Goal: Information Seeking & Learning: Learn about a topic

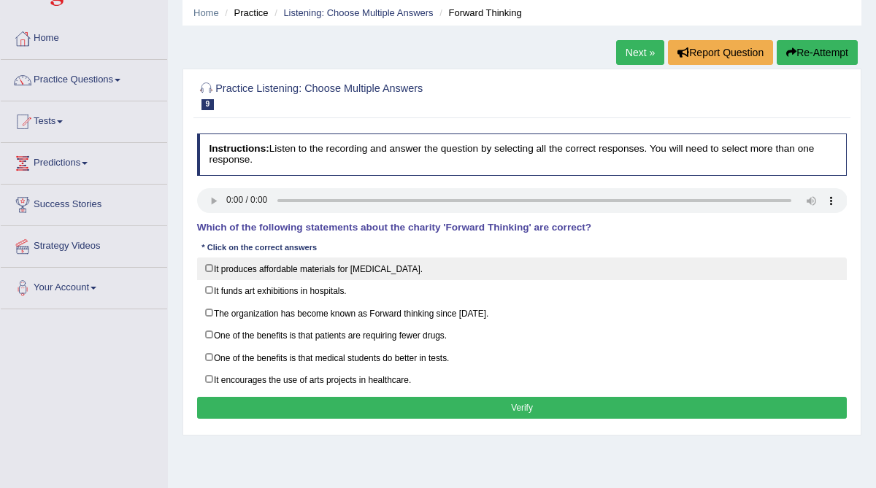
scroll to position [63, 0]
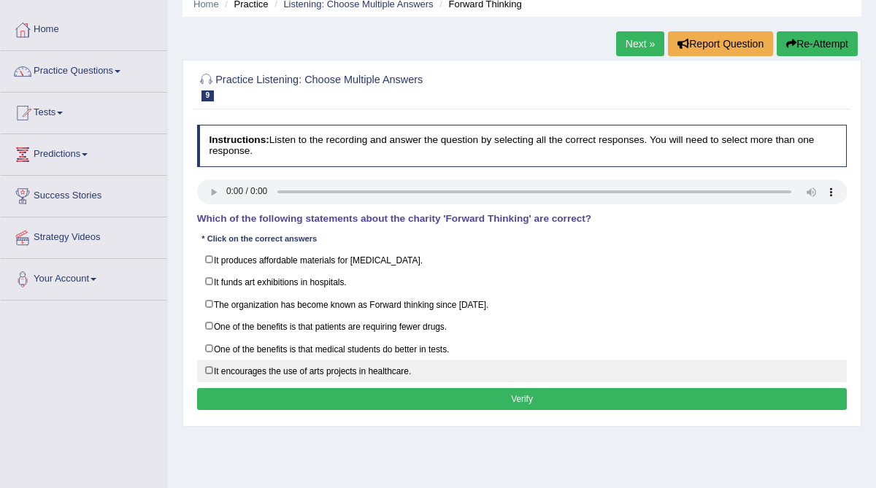
click at [457, 363] on label "It encourages the use of arts projects in healthcare." at bounding box center [522, 371] width 650 height 23
checkbox input "true"
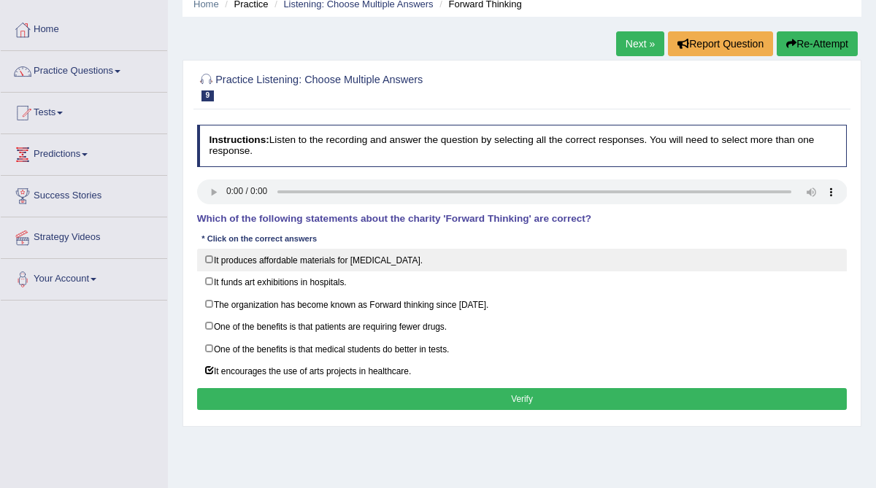
click at [433, 258] on label "It produces affordable materials for art therapy." at bounding box center [522, 260] width 650 height 23
checkbox input "true"
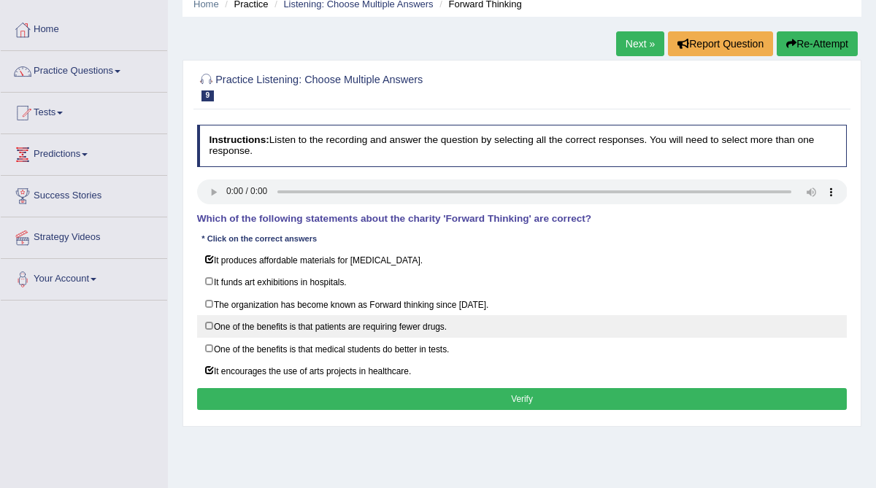
click at [436, 320] on label "One of the benefits is that patients are requiring fewer drugs." at bounding box center [522, 326] width 650 height 23
checkbox input "true"
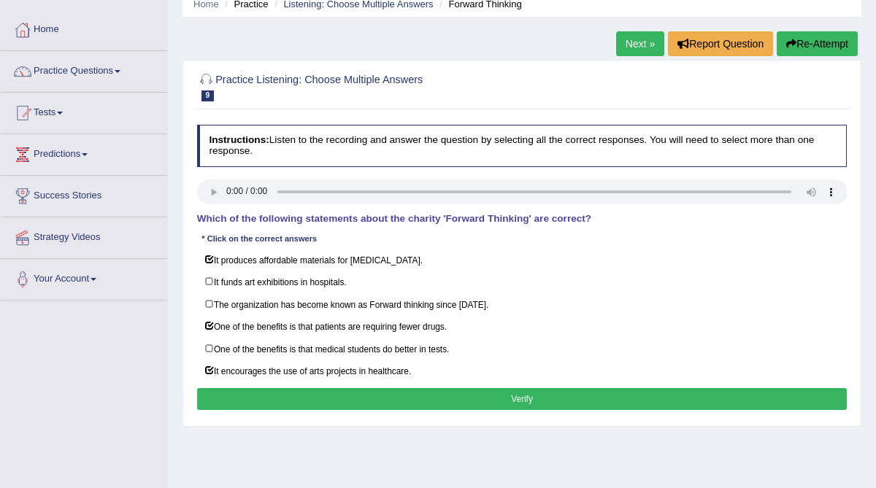
click at [454, 388] on button "Verify" at bounding box center [522, 398] width 650 height 21
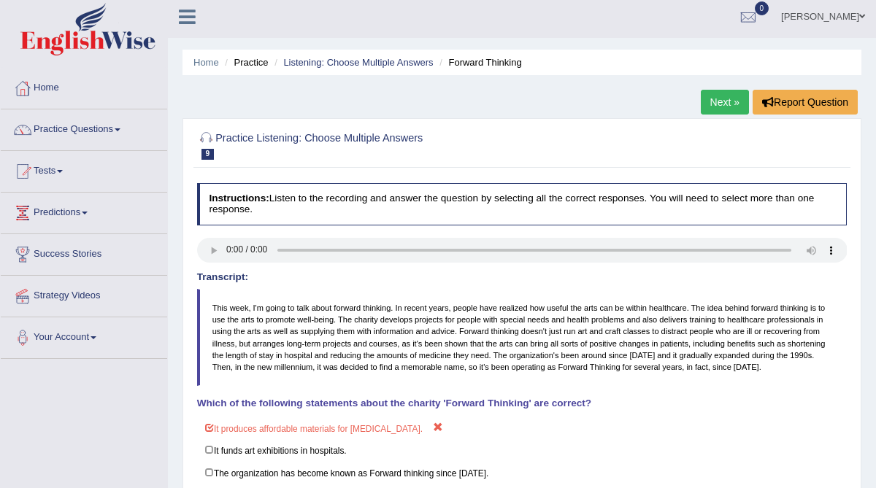
scroll to position [0, 0]
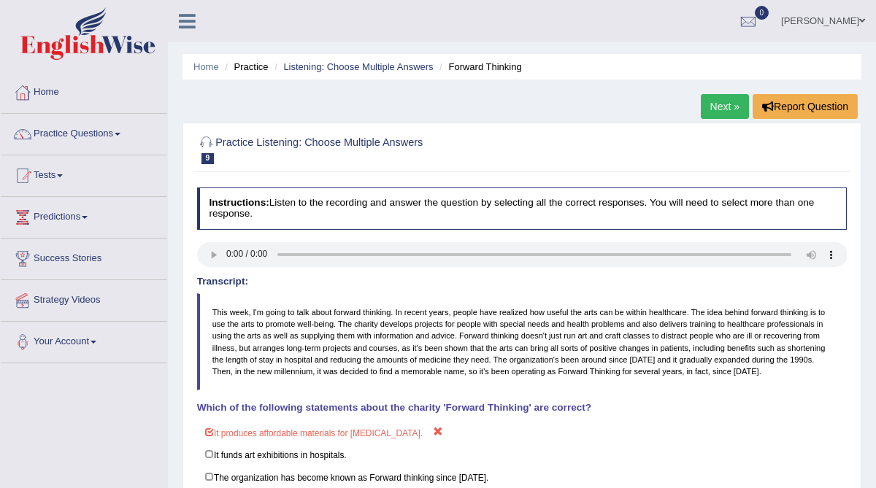
click at [722, 113] on link "Next »" at bounding box center [724, 106] width 48 height 25
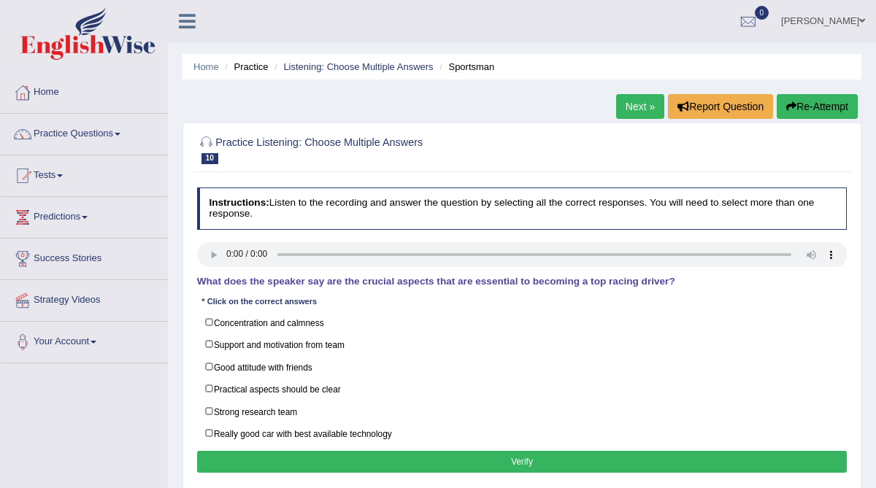
click at [289, 275] on div "Instructions: Listen to the recording and answer the question by selecting all …" at bounding box center [521, 332] width 656 height 301
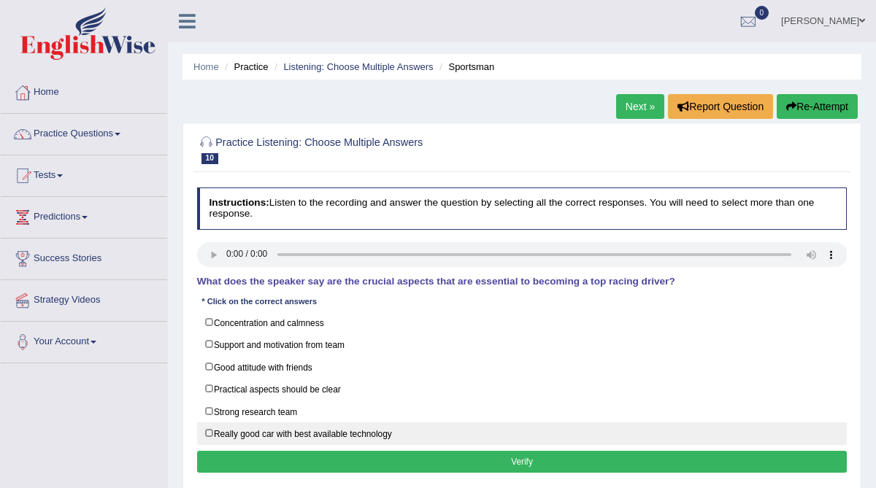
click at [209, 424] on label "Really good car with best available technology" at bounding box center [522, 433] width 650 height 23
checkbox input "true"
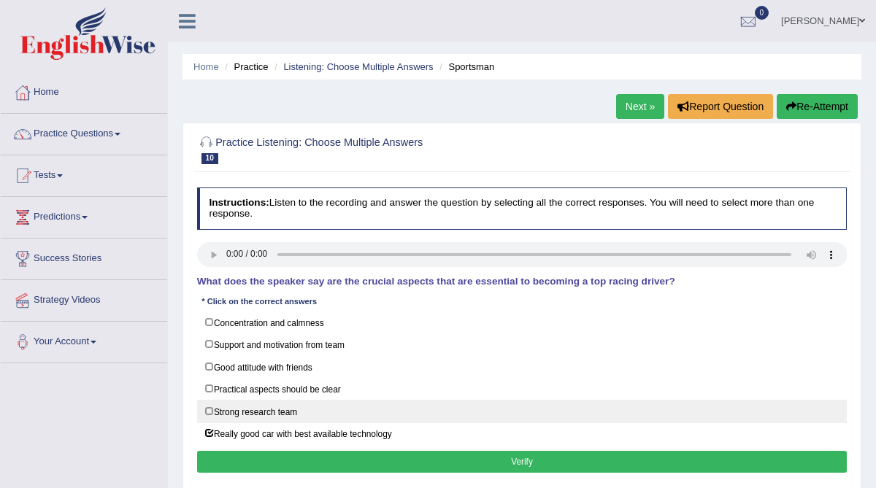
click at [208, 406] on label "Strong research team" at bounding box center [522, 411] width 650 height 23
checkbox input "true"
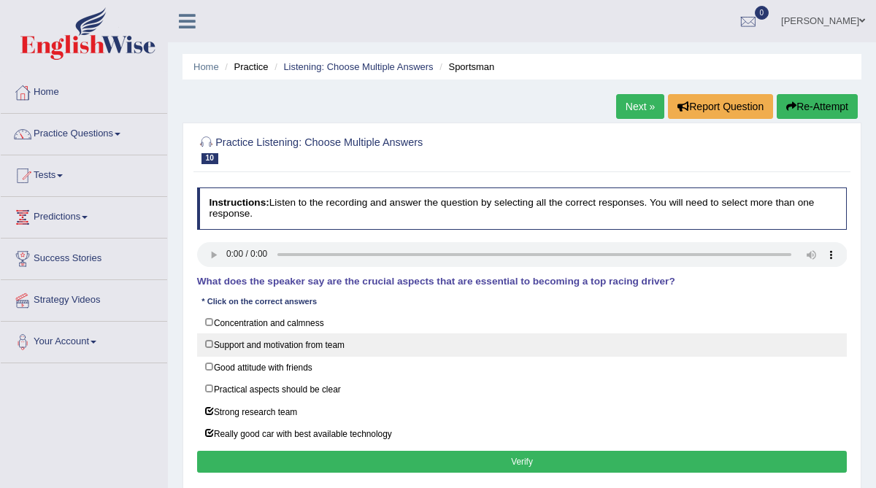
click at [206, 344] on label "Support and motivation from team" at bounding box center [522, 344] width 650 height 23
checkbox input "true"
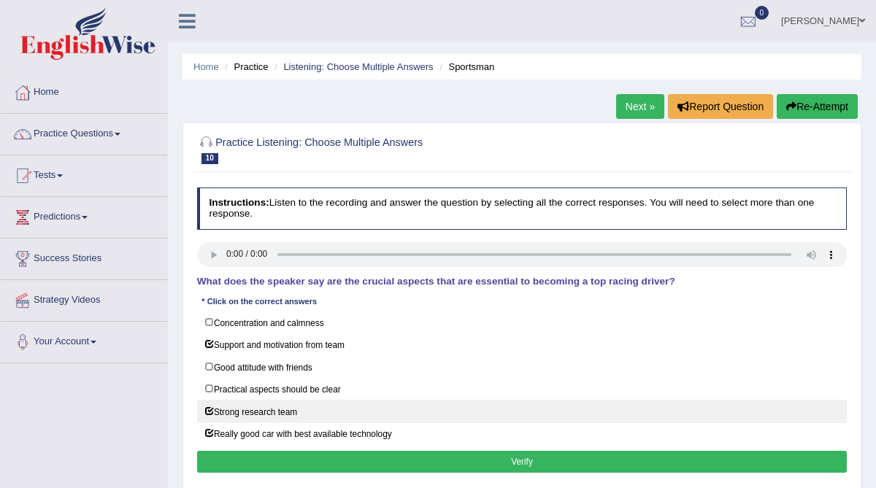
click at [208, 401] on label "Strong research team" at bounding box center [522, 411] width 650 height 23
checkbox input "false"
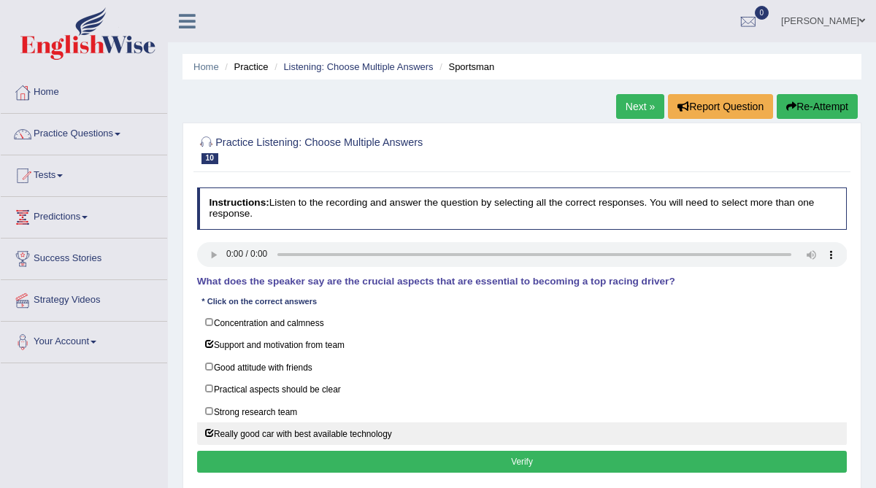
click at [209, 423] on label "Really good car with best available technology" at bounding box center [522, 433] width 650 height 23
checkbox input "false"
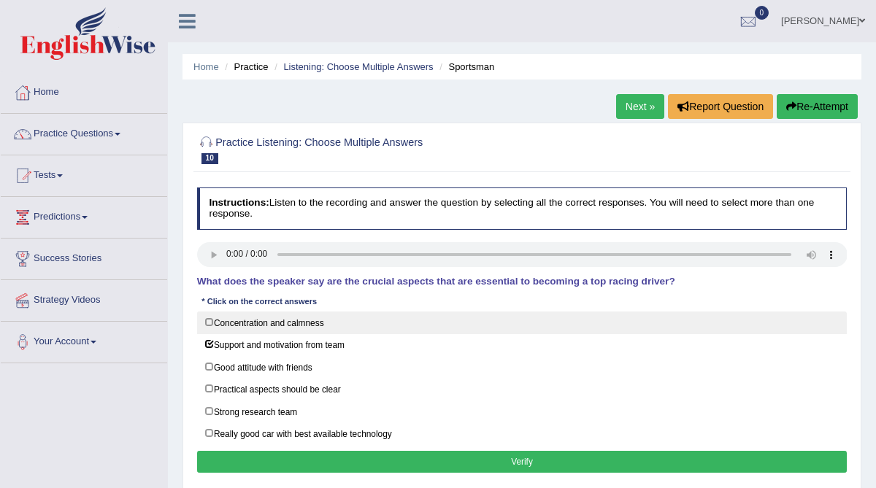
click at [211, 323] on label "Concentration and calmness" at bounding box center [522, 323] width 650 height 23
checkbox input "true"
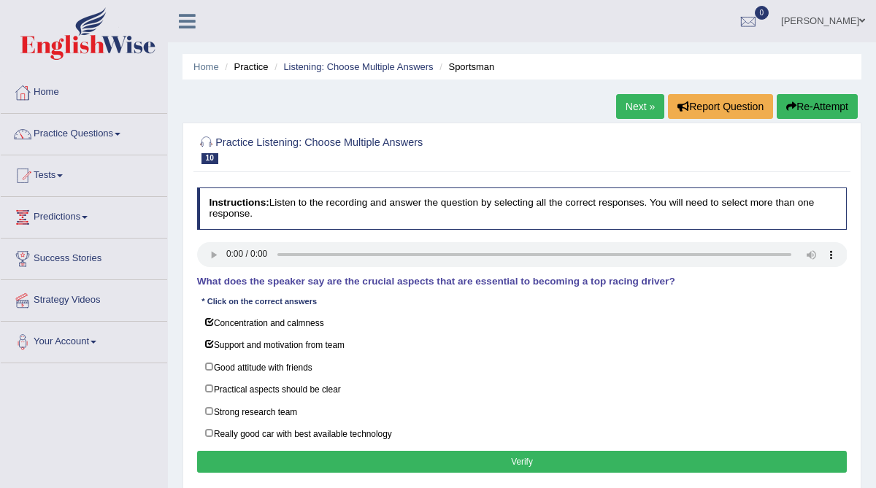
click at [340, 452] on button "Verify" at bounding box center [522, 461] width 650 height 21
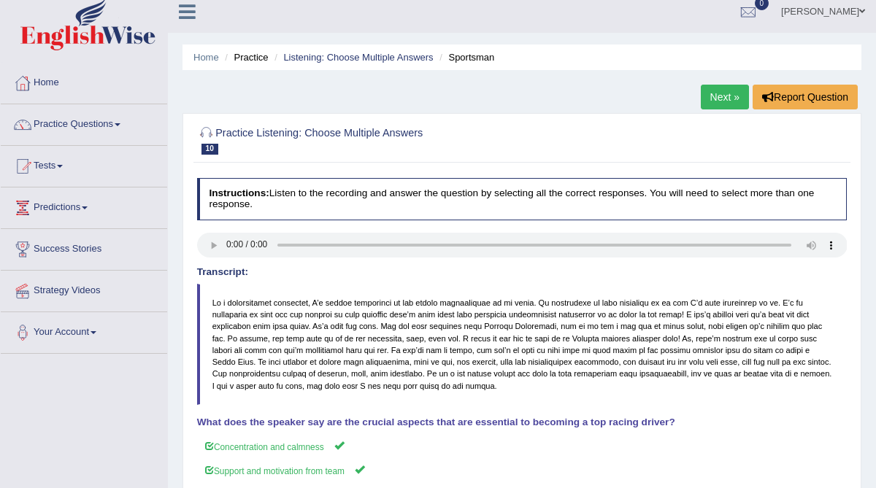
scroll to position [8, 0]
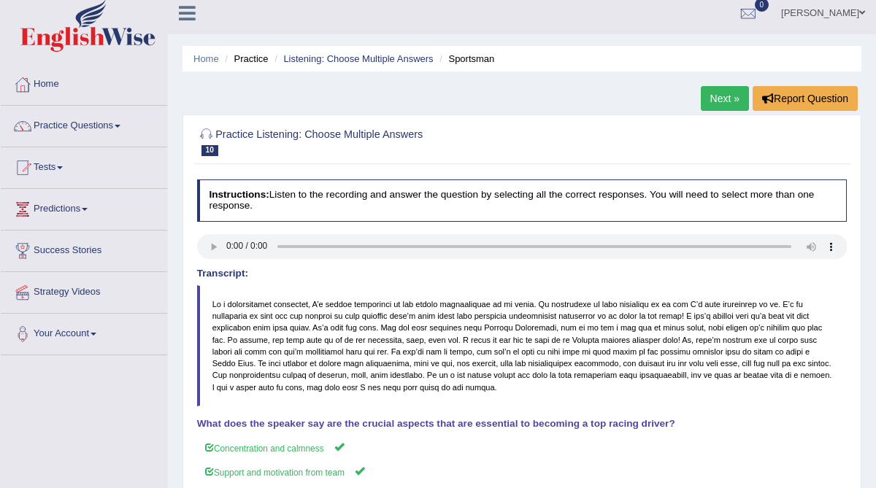
click at [710, 104] on link "Next »" at bounding box center [724, 98] width 48 height 25
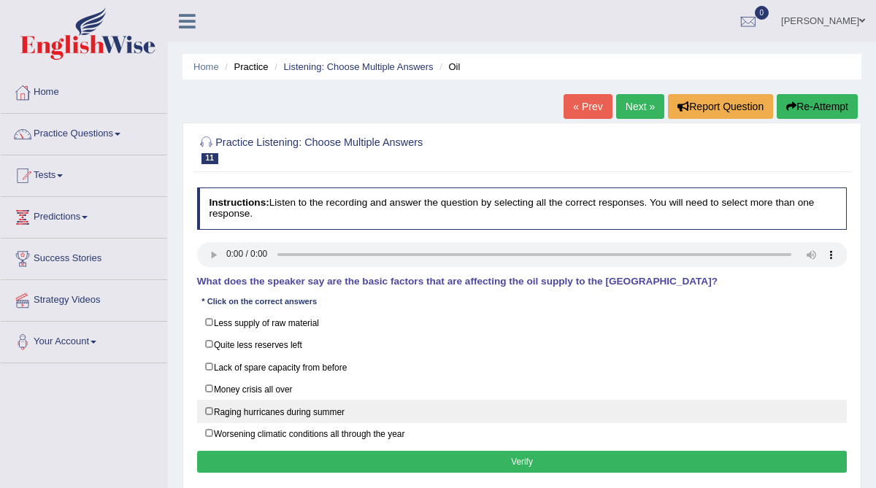
click at [209, 406] on label "Raging hurricanes during summer" at bounding box center [522, 411] width 650 height 23
checkbox input "true"
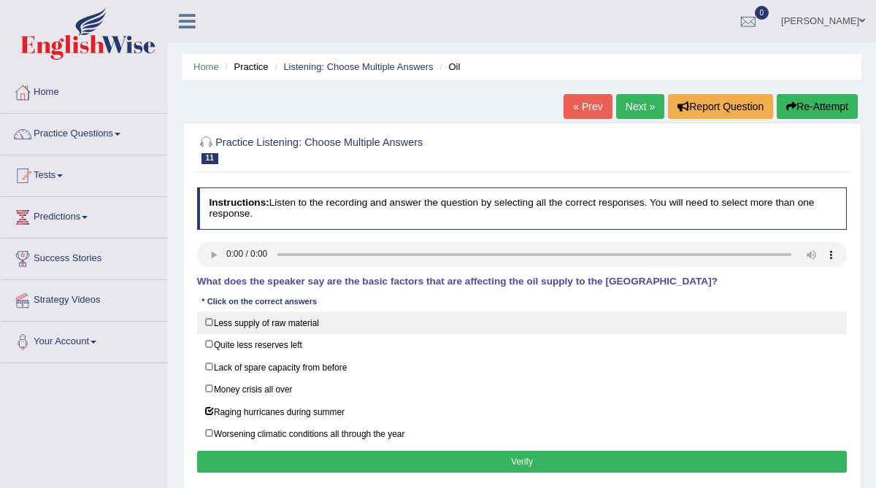
click at [209, 317] on label "Less supply of raw material" at bounding box center [522, 323] width 650 height 23
checkbox input "true"
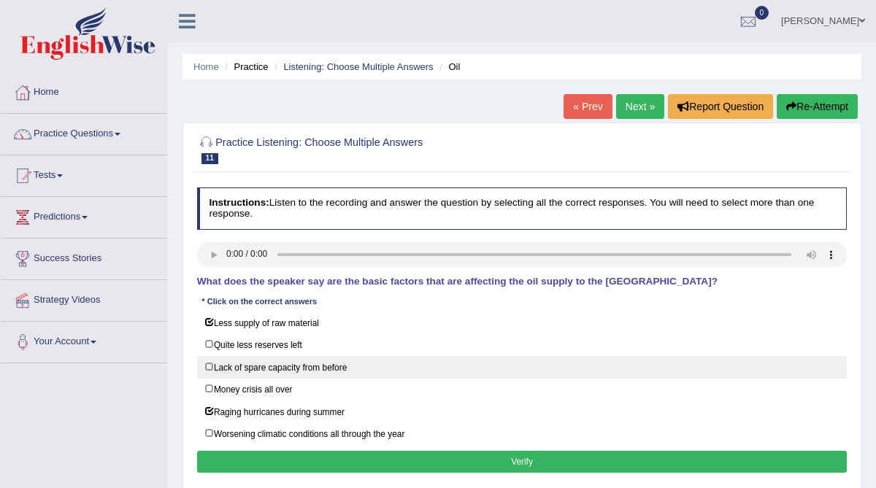
click at [209, 363] on label "Lack of spare capacity from before" at bounding box center [522, 367] width 650 height 23
checkbox input "true"
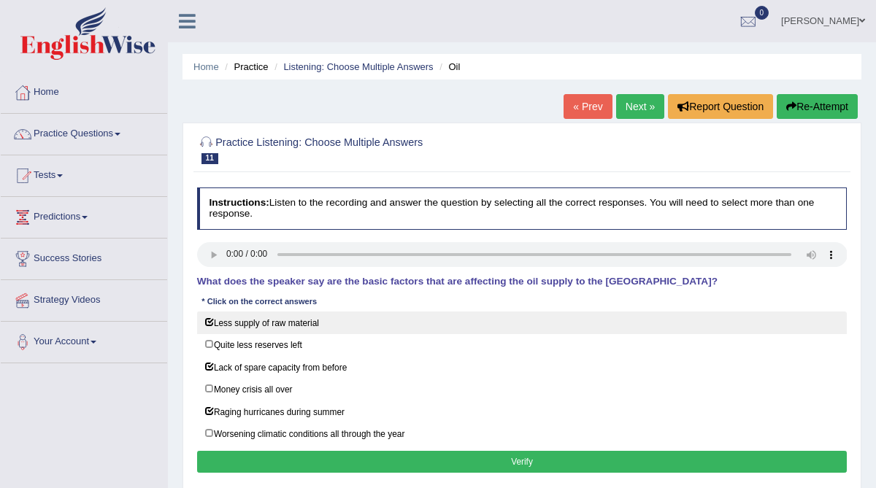
click at [212, 323] on label "Less supply of raw material" at bounding box center [522, 323] width 650 height 23
checkbox input "false"
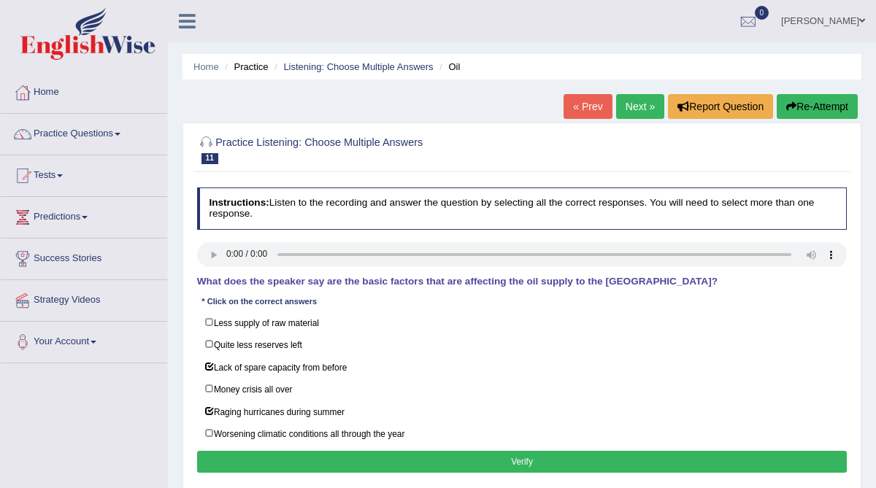
click at [322, 452] on button "Verify" at bounding box center [522, 461] width 650 height 21
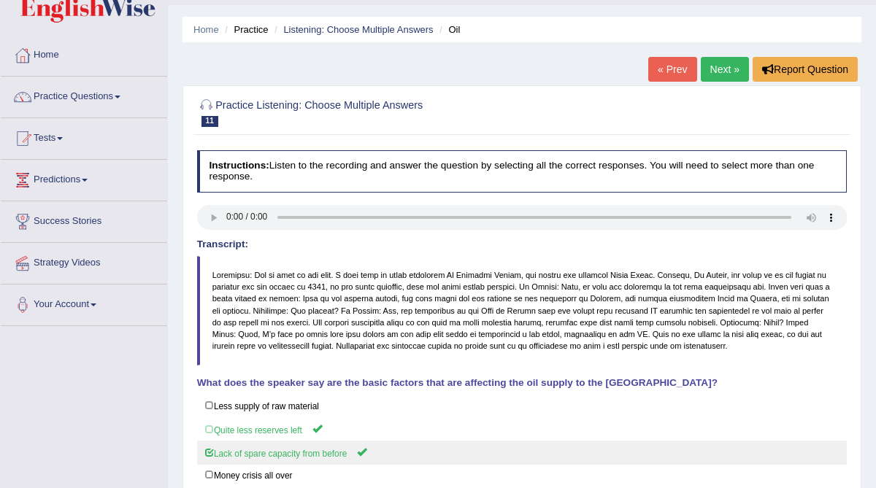
scroll to position [36, 0]
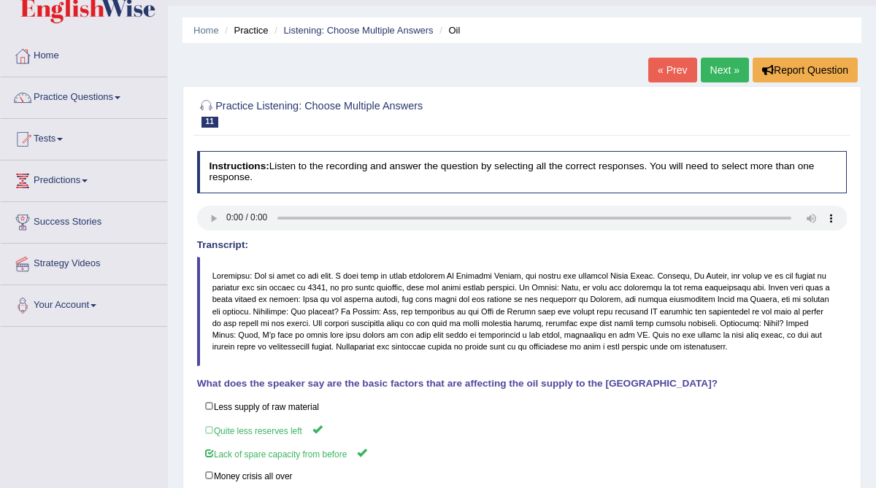
click at [717, 71] on link "Next »" at bounding box center [724, 70] width 48 height 25
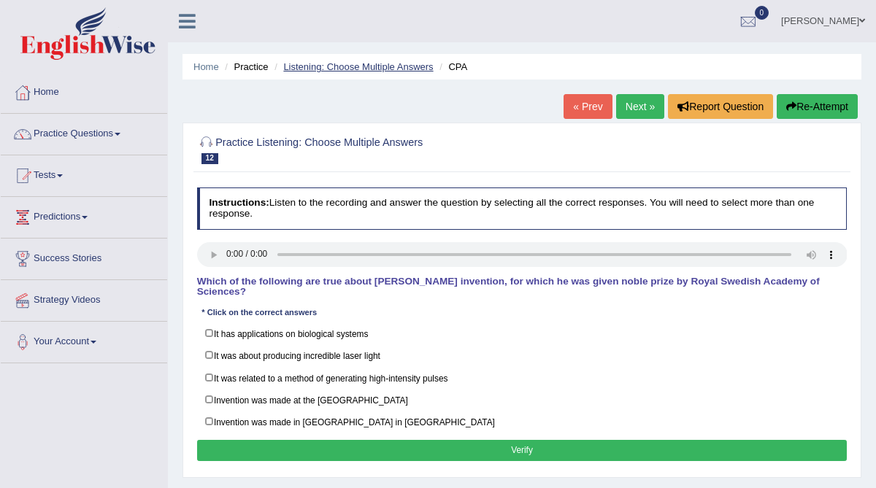
click at [336, 71] on link "Listening: Choose Multiple Answers" at bounding box center [358, 66] width 150 height 11
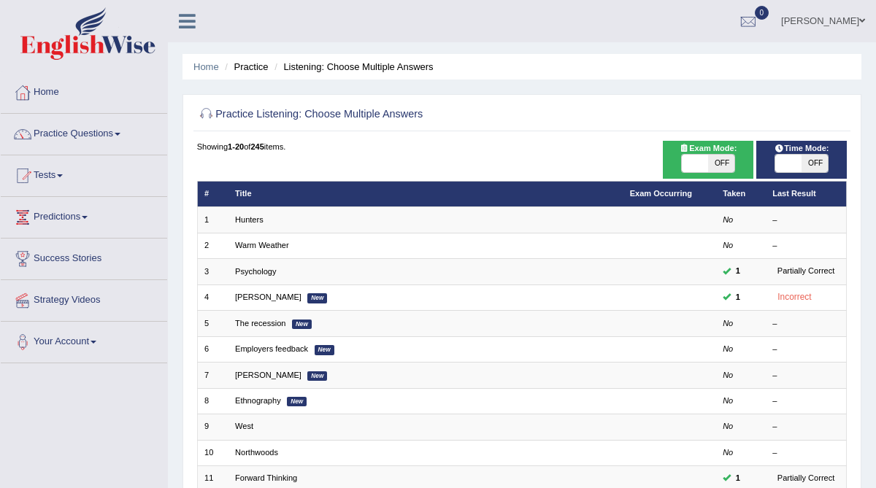
click at [813, 159] on span "OFF" at bounding box center [814, 164] width 26 height 18
checkbox input "true"
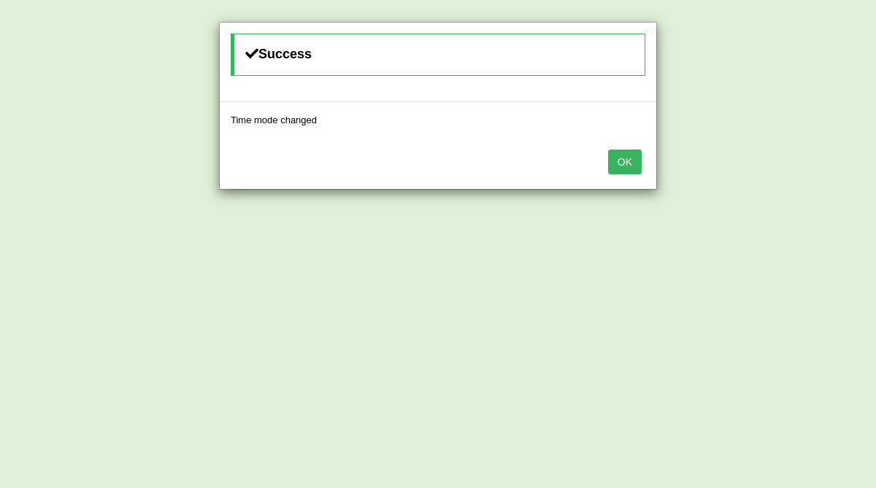
click at [625, 169] on button "OK" at bounding box center [625, 162] width 34 height 25
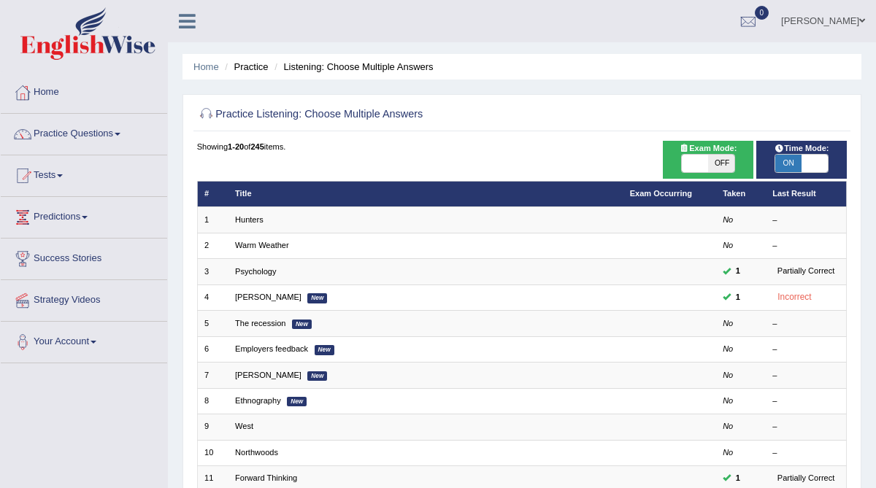
click at [721, 163] on span "OFF" at bounding box center [721, 164] width 26 height 18
checkbox input "true"
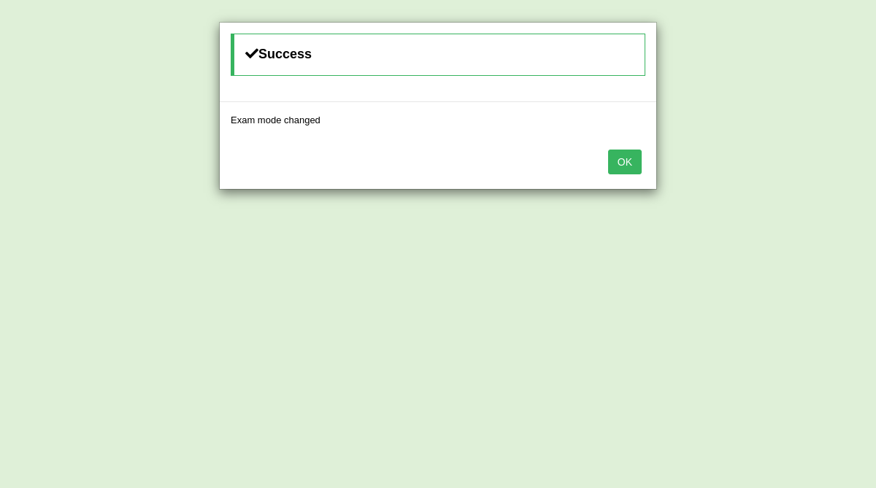
click at [622, 169] on button "OK" at bounding box center [625, 162] width 34 height 25
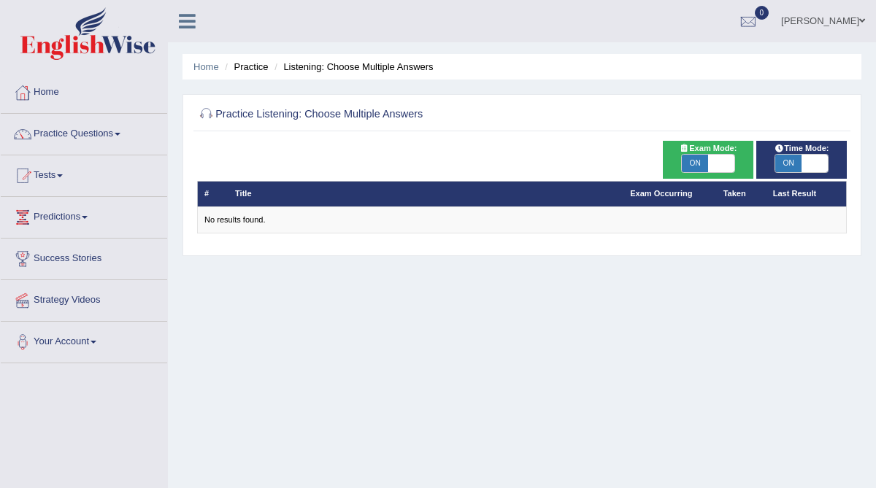
click at [701, 166] on span "ON" at bounding box center [694, 164] width 26 height 18
checkbox input "false"
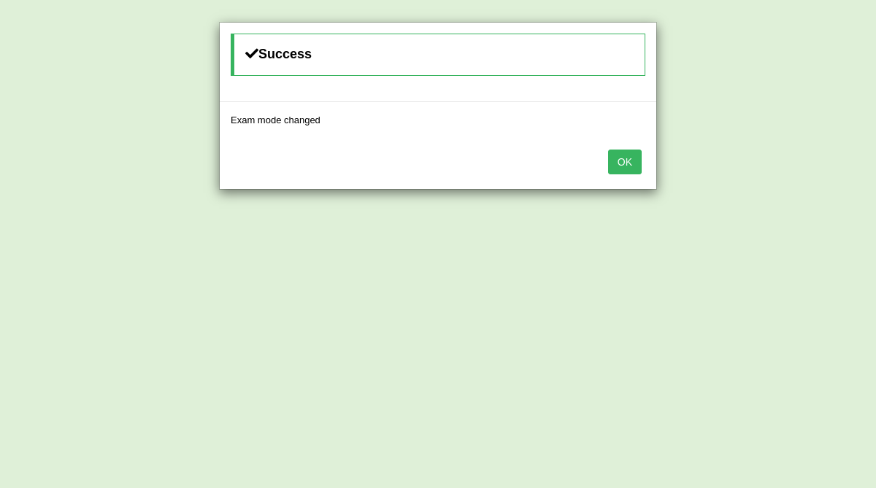
click at [636, 164] on button "OK" at bounding box center [625, 162] width 34 height 25
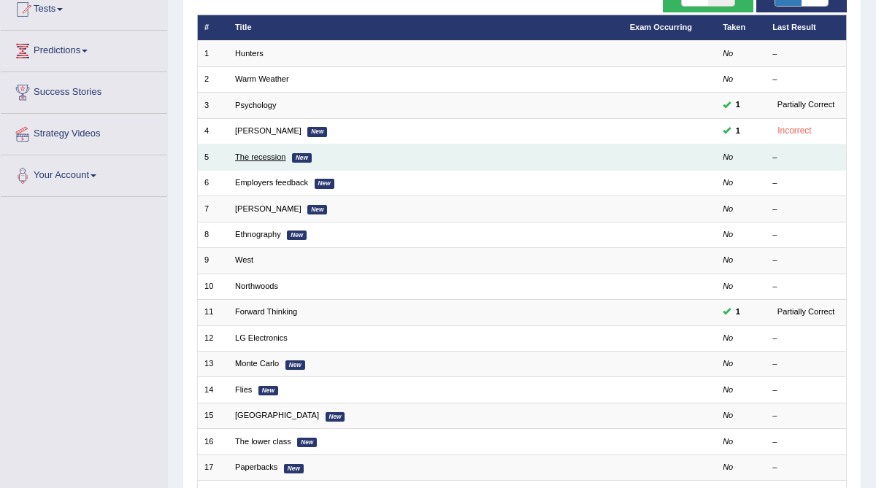
scroll to position [157, 0]
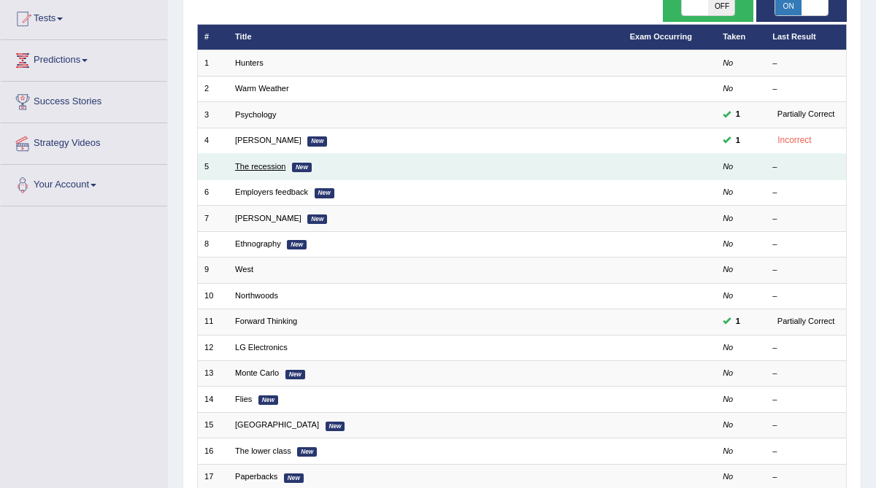
click at [268, 162] on link "The recession" at bounding box center [260, 166] width 50 height 9
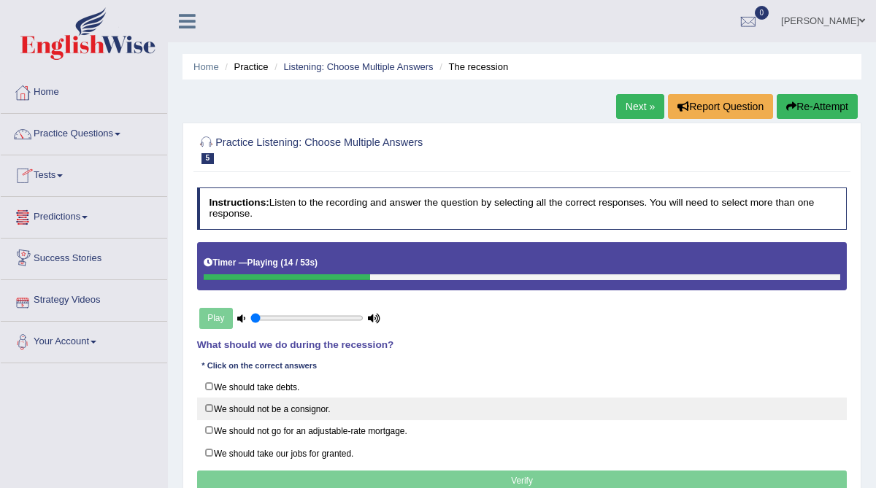
click at [206, 406] on label "We should not be a consignor." at bounding box center [522, 409] width 650 height 23
checkbox input "true"
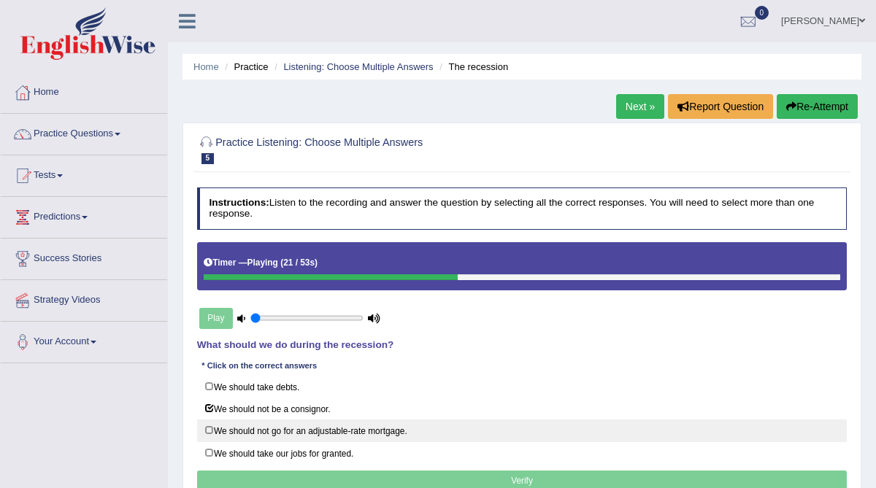
click at [210, 425] on label "We should not go for an adjustable-rate mortgage." at bounding box center [522, 431] width 650 height 23
checkbox input "true"
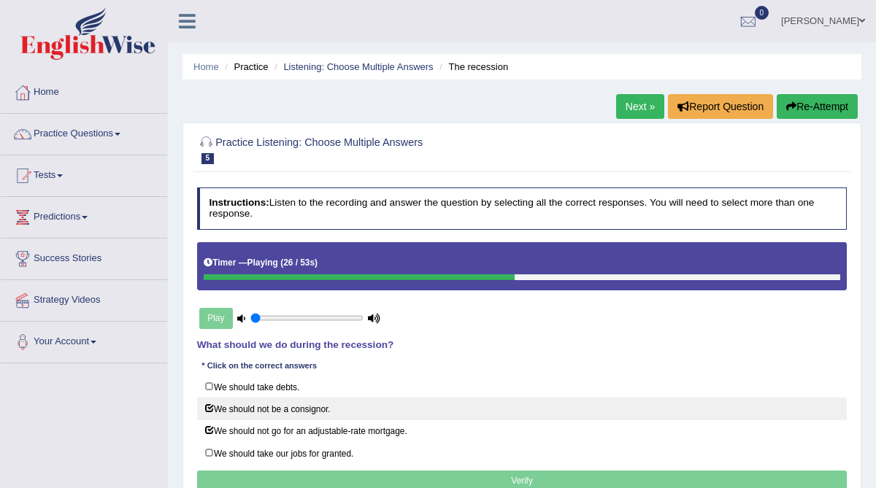
click at [208, 407] on label "We should not be a consignor." at bounding box center [522, 409] width 650 height 23
checkbox input "false"
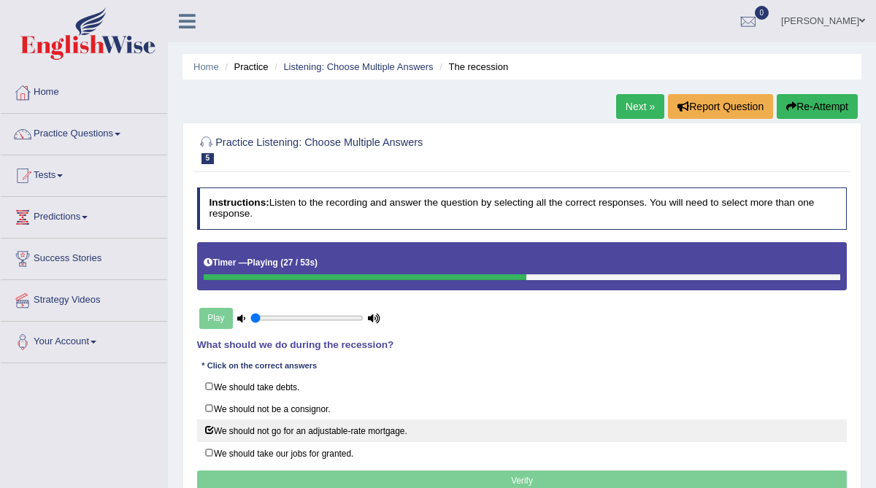
click at [206, 422] on label "We should not go for an adjustable-rate mortgage." at bounding box center [522, 431] width 650 height 23
checkbox input "false"
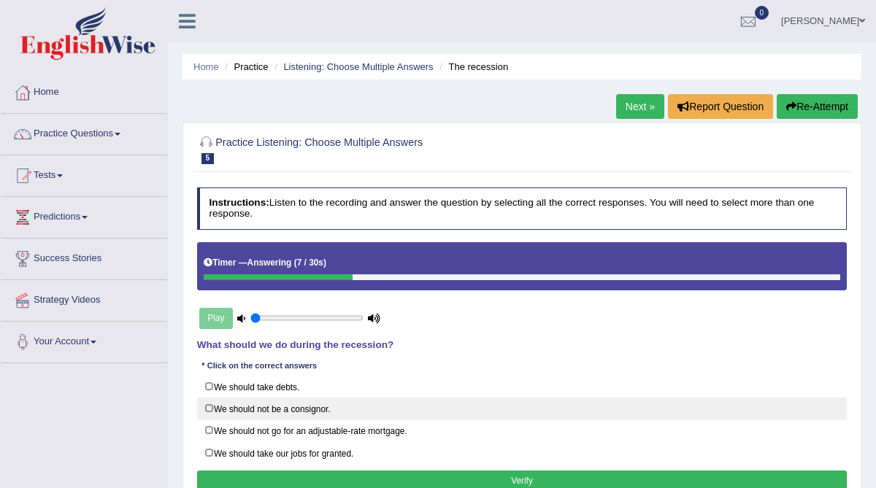
click at [209, 409] on label "We should not be a consignor." at bounding box center [522, 409] width 650 height 23
checkbox input "true"
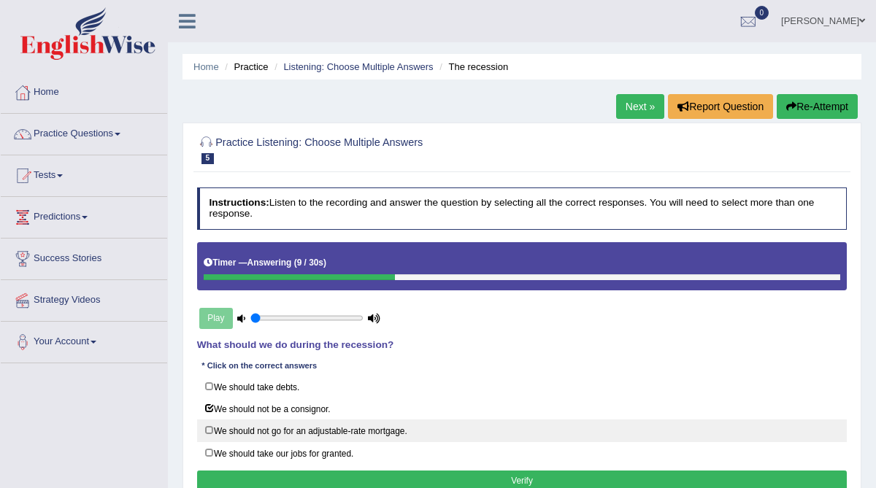
click at [207, 426] on label "We should not go for an adjustable-rate mortgage." at bounding box center [522, 431] width 650 height 23
checkbox input "true"
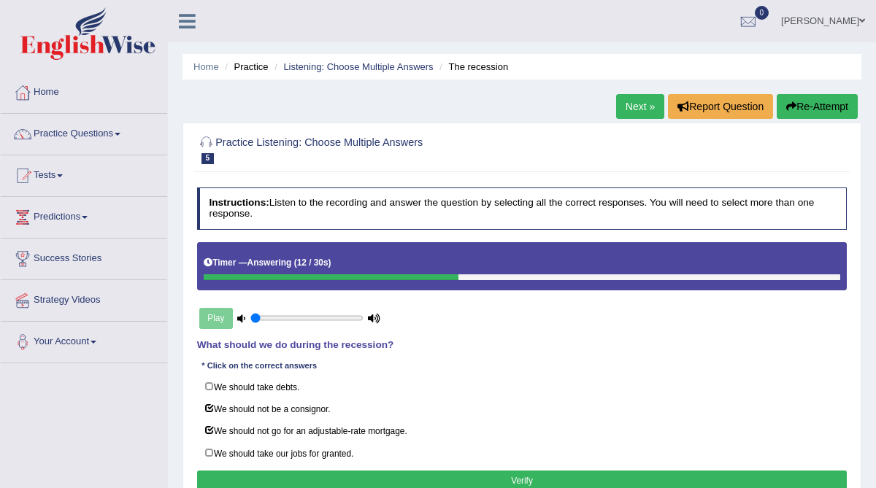
click at [368, 476] on button "Verify" at bounding box center [522, 481] width 650 height 21
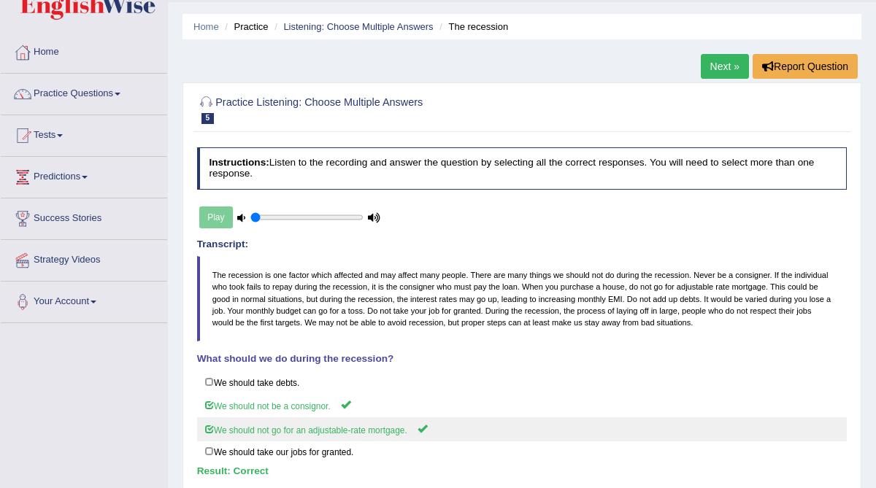
scroll to position [35, 0]
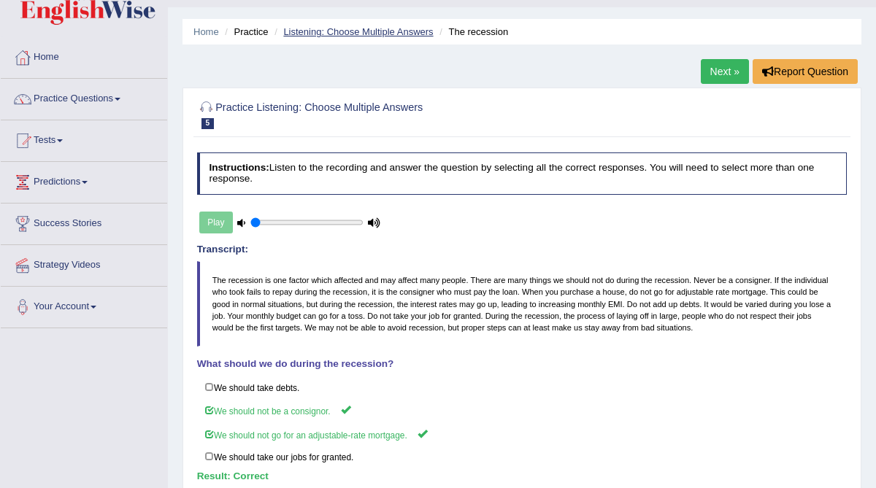
click at [387, 34] on link "Listening: Choose Multiple Answers" at bounding box center [358, 31] width 150 height 11
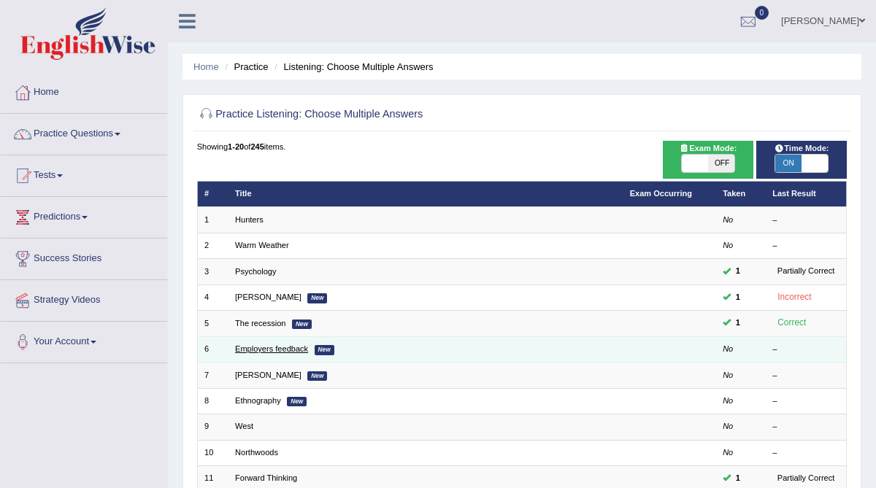
click at [288, 346] on link "Employers feedback" at bounding box center [271, 348] width 73 height 9
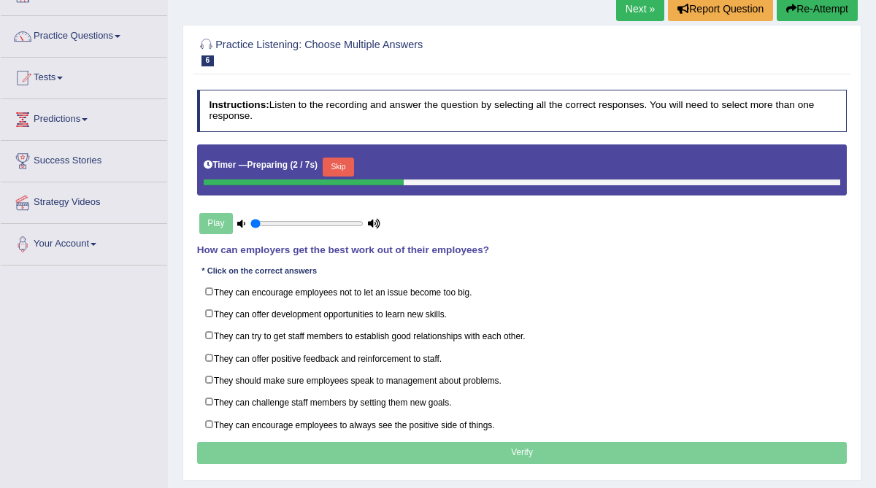
scroll to position [107, 0]
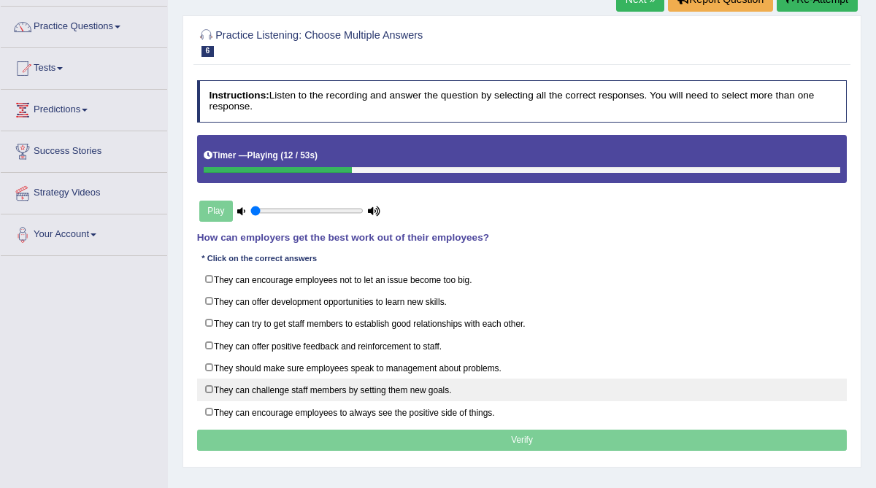
click at [204, 383] on label "They can challenge staff members by setting them new goals." at bounding box center [522, 390] width 650 height 23
checkbox input "true"
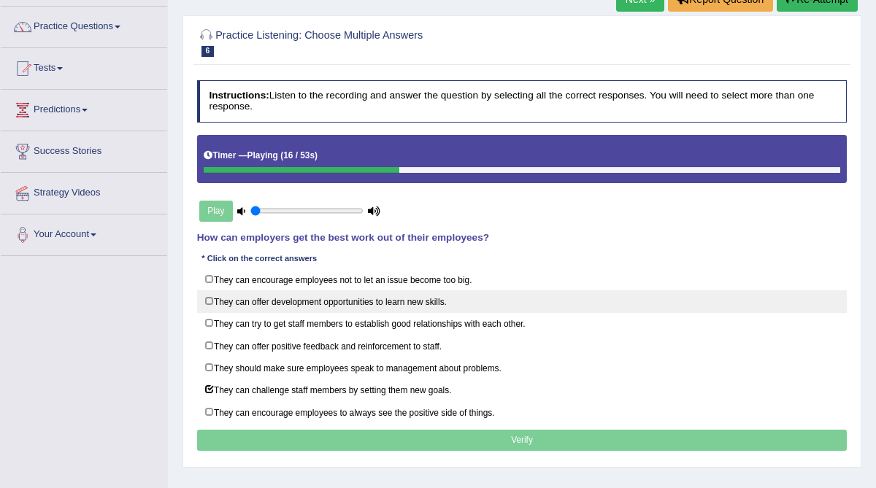
click at [219, 296] on label "They can offer development opportunities to learn new skills." at bounding box center [522, 301] width 650 height 23
checkbox input "true"
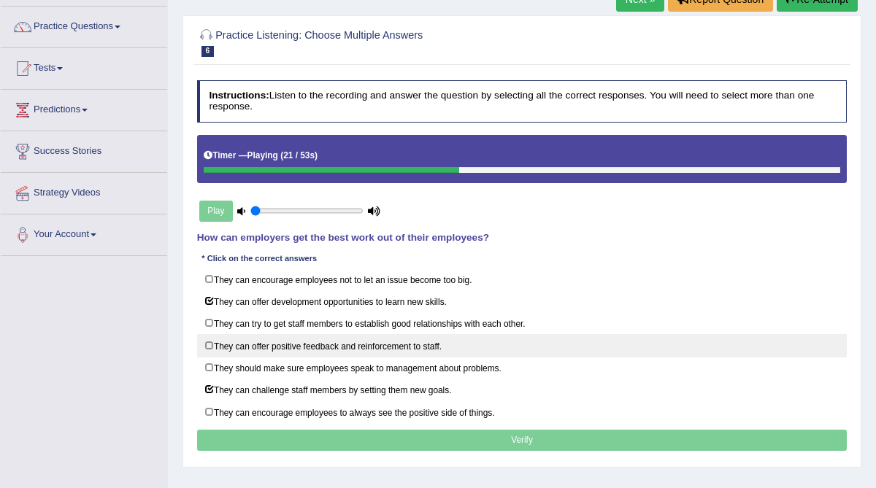
click at [212, 337] on label "They can offer positive feedback and reinforcement to staff." at bounding box center [522, 345] width 650 height 23
checkbox input "true"
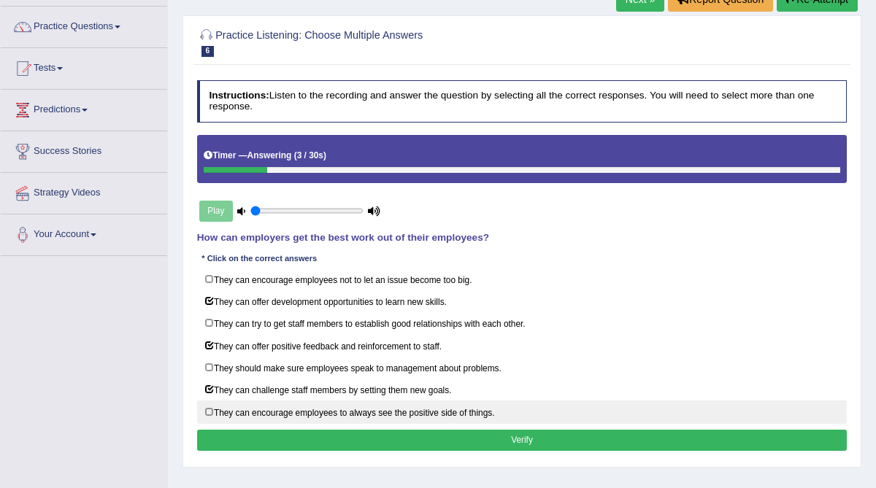
click at [209, 401] on label "They can encourage employees to always see the positive side of things." at bounding box center [522, 412] width 650 height 23
checkbox input "true"
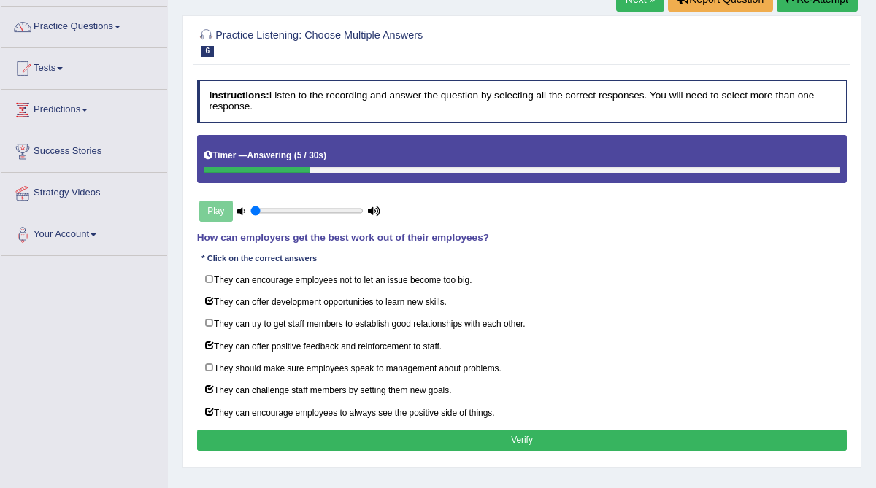
click at [234, 430] on button "Verify" at bounding box center [522, 440] width 650 height 21
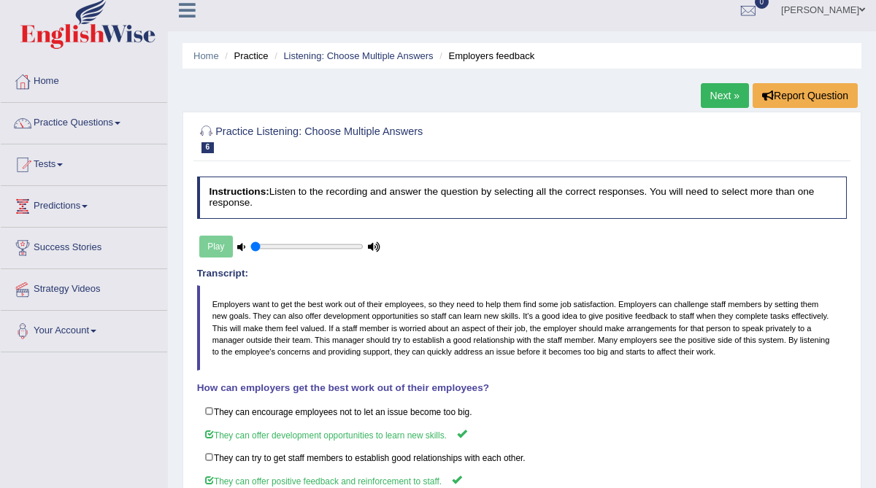
scroll to position [10, 0]
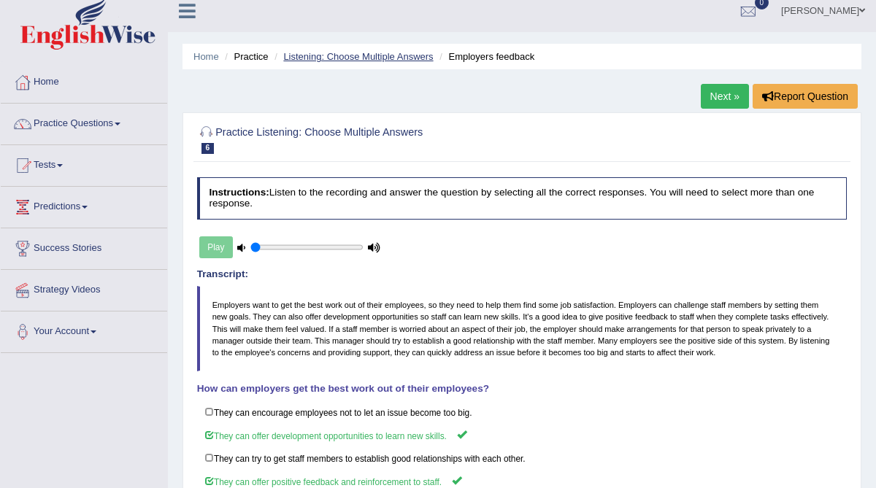
click at [375, 54] on link "Listening: Choose Multiple Answers" at bounding box center [358, 56] width 150 height 11
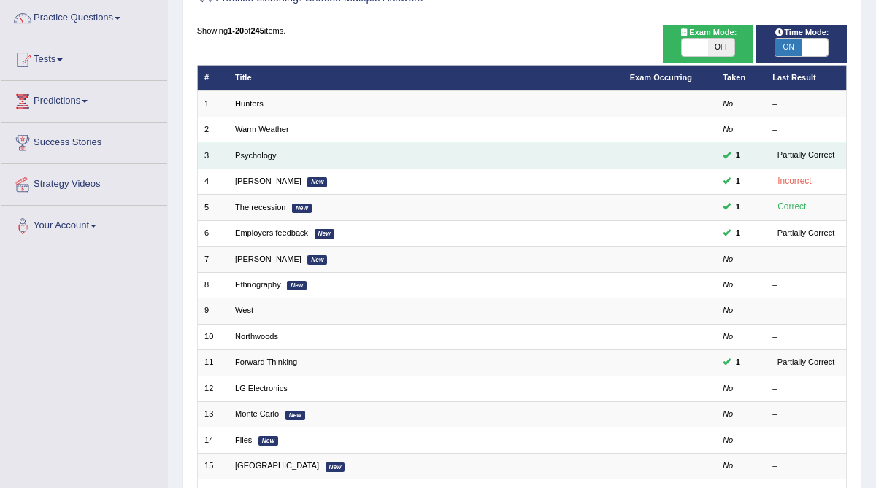
scroll to position [119, 0]
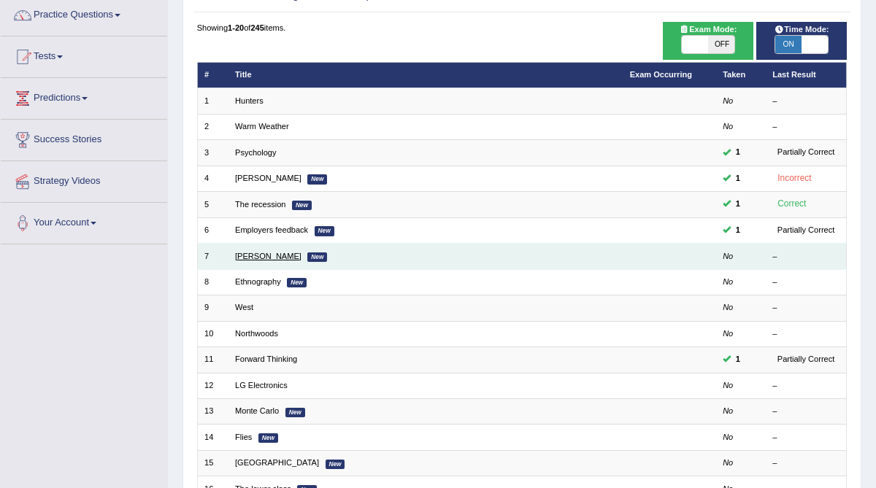
click at [247, 254] on link "[PERSON_NAME]" at bounding box center [268, 256] width 66 height 9
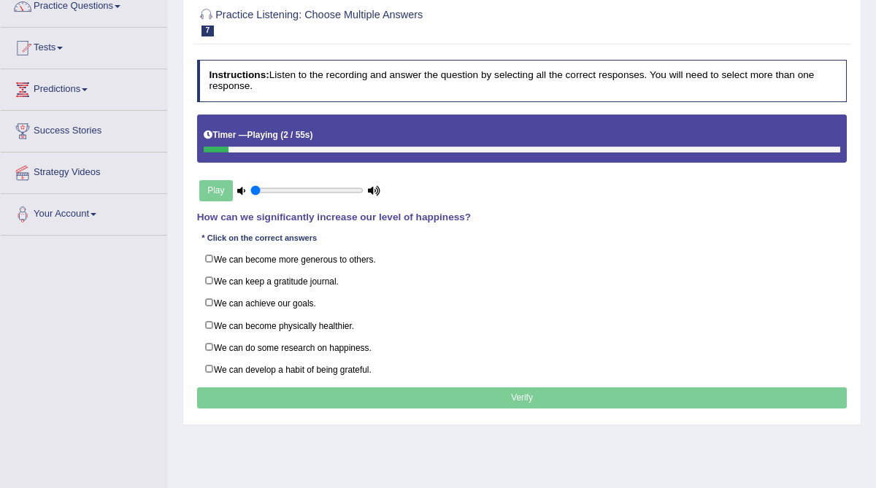
scroll to position [128, 0]
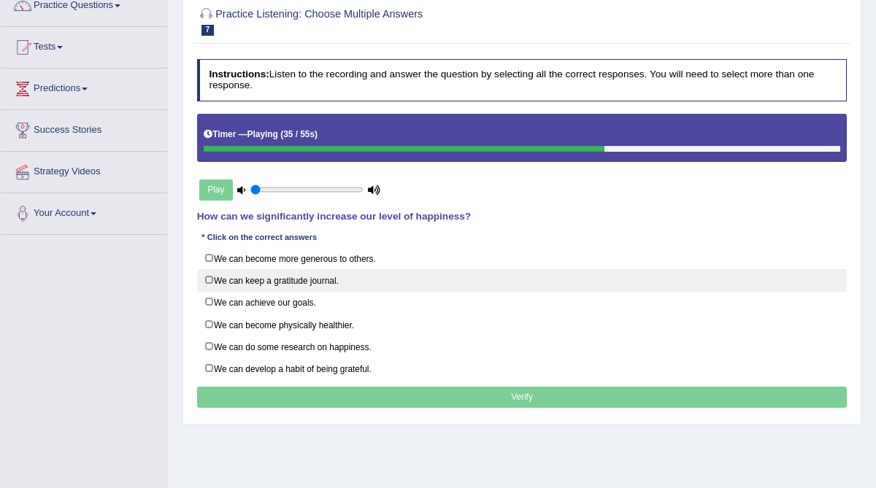
click at [317, 277] on label "We can keep a gratitude journal." at bounding box center [522, 280] width 650 height 23
checkbox input "true"
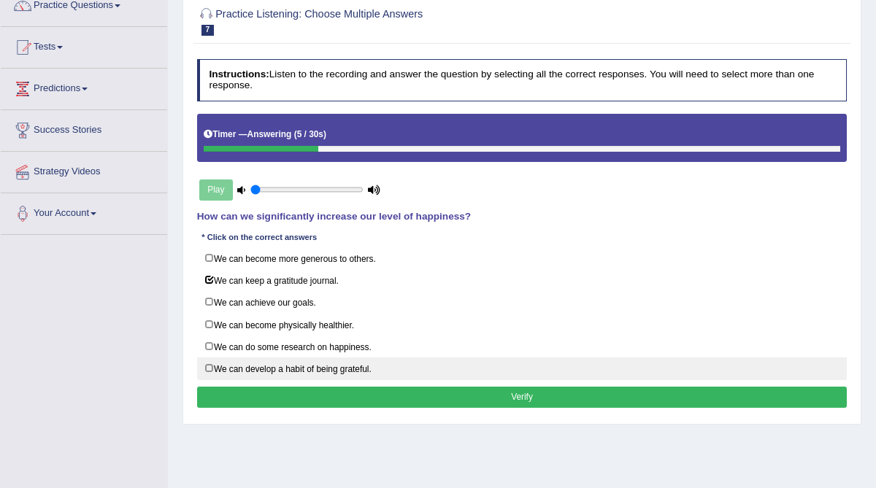
click at [311, 359] on label "We can develop a habit of being grateful." at bounding box center [522, 369] width 650 height 23
checkbox input "true"
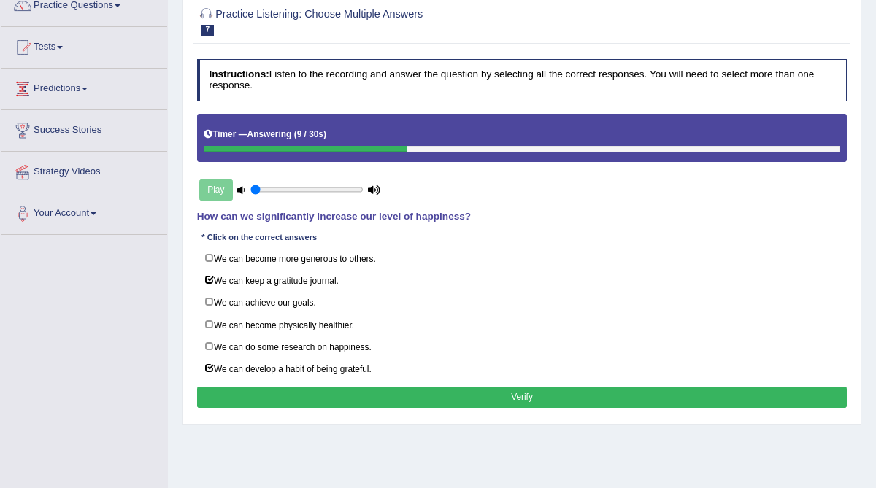
click at [320, 387] on button "Verify" at bounding box center [522, 397] width 650 height 21
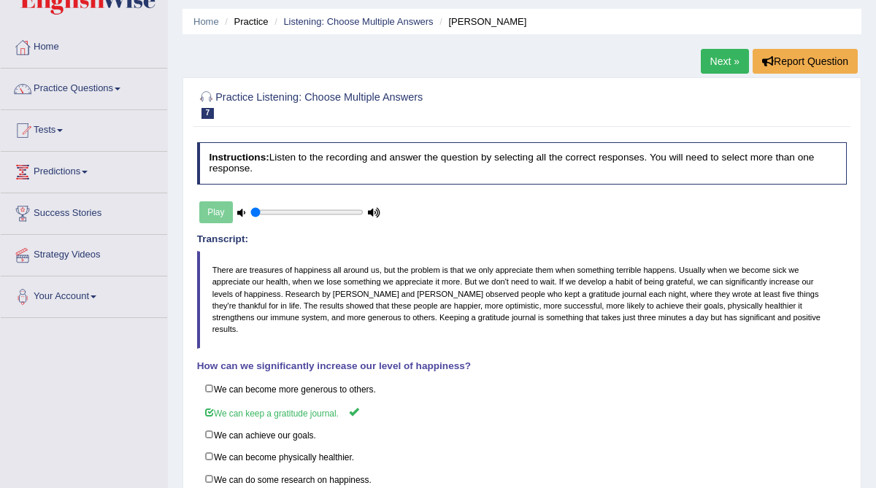
scroll to position [45, 0]
click at [385, 23] on link "Listening: Choose Multiple Answers" at bounding box center [358, 22] width 150 height 11
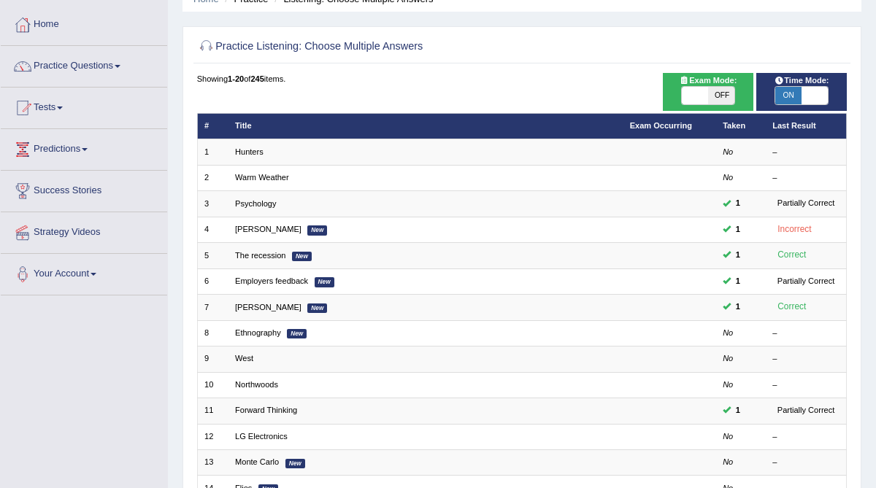
scroll to position [70, 0]
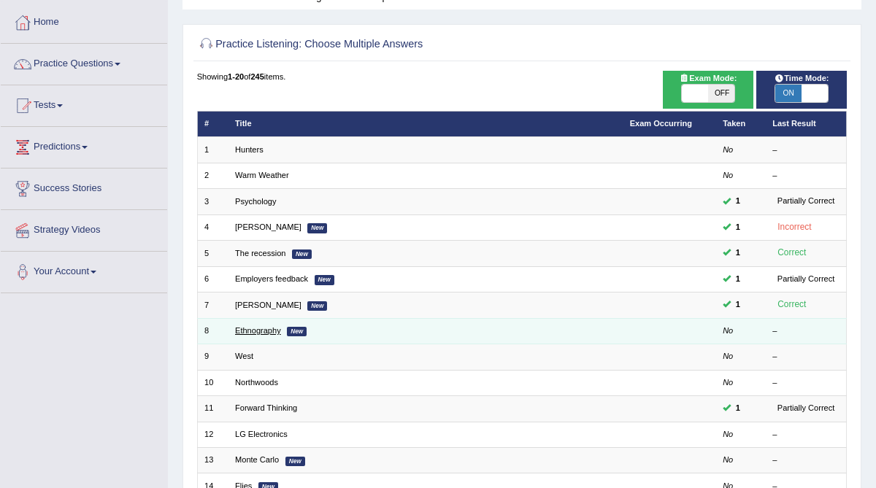
click at [263, 326] on link "Ethnography" at bounding box center [258, 330] width 46 height 9
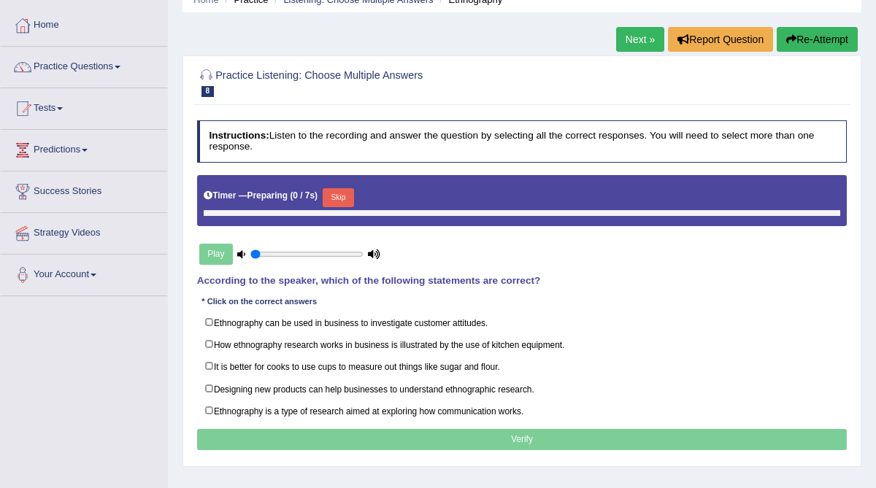
scroll to position [71, 0]
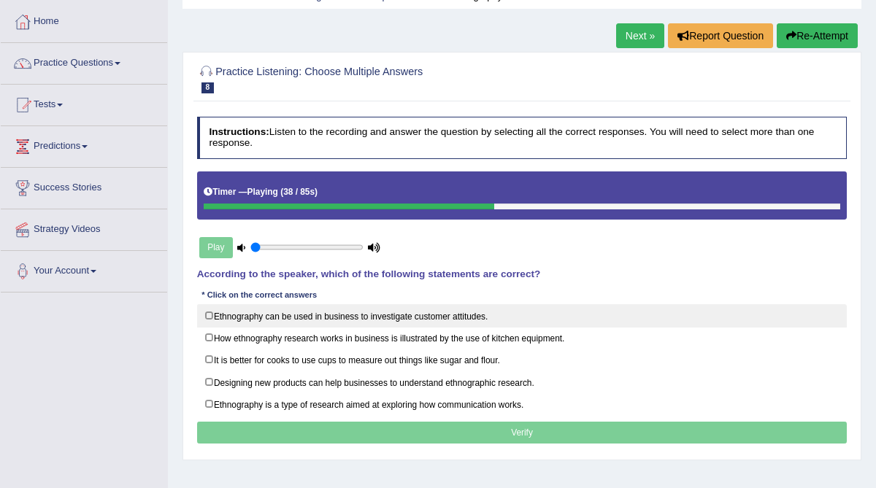
click at [210, 312] on label "Ethnography can be used in business to investigate customer attitudes." at bounding box center [522, 315] width 650 height 23
checkbox input "true"
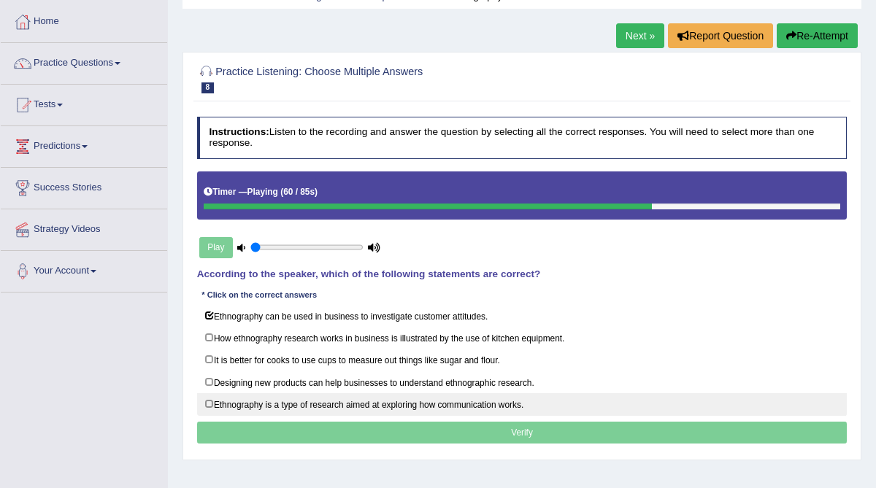
click at [217, 394] on label "Ethnography is a type of research aimed at exploring how communication works." at bounding box center [522, 404] width 650 height 23
checkbox input "true"
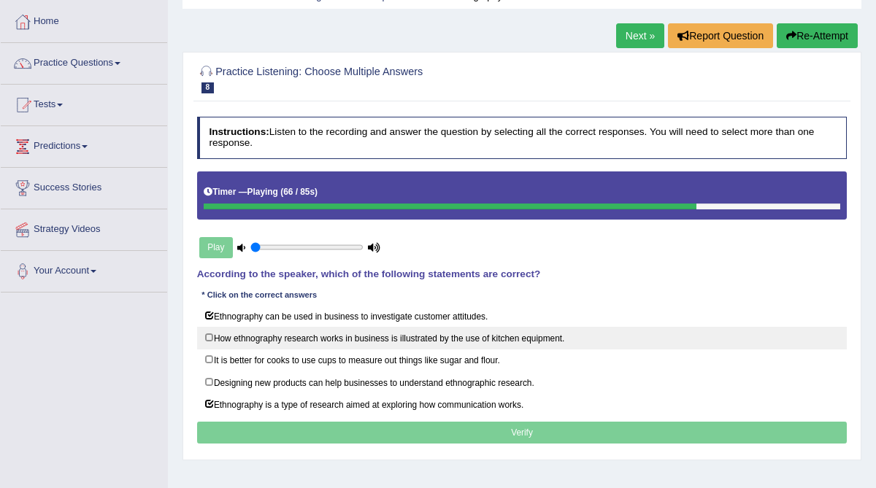
click at [219, 338] on label "How ethnography research works in business is illustrated by the use of kitchen…" at bounding box center [522, 338] width 650 height 23
checkbox input "true"
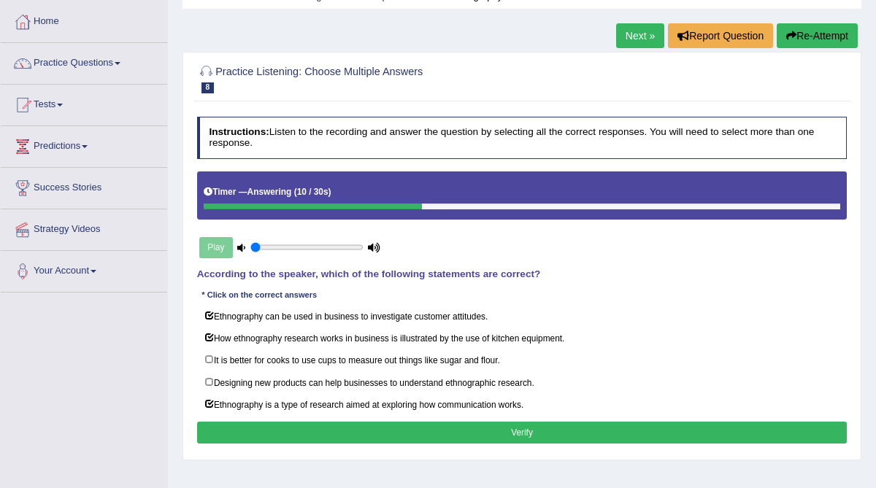
click at [266, 422] on button "Verify" at bounding box center [522, 432] width 650 height 21
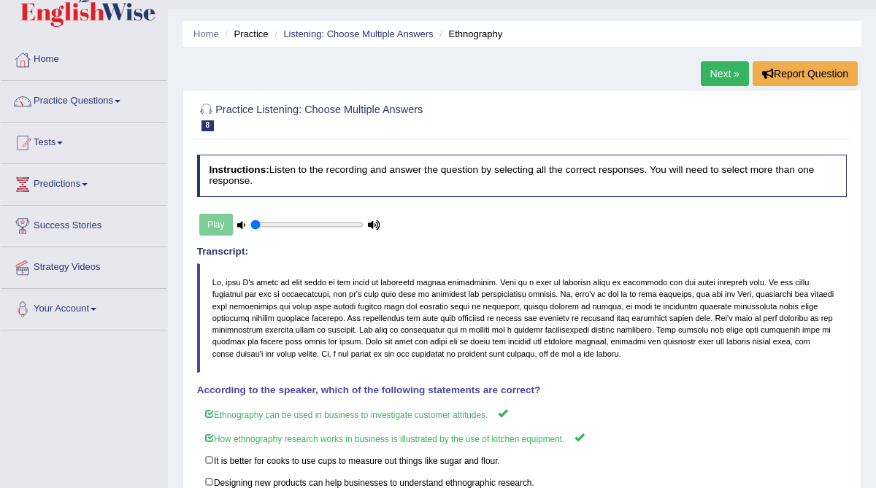
scroll to position [9, 0]
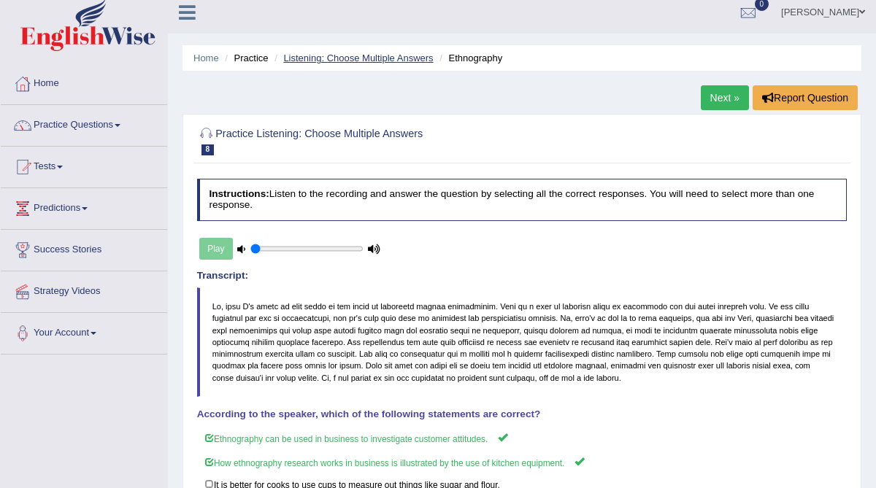
click at [364, 55] on link "Listening: Choose Multiple Answers" at bounding box center [358, 58] width 150 height 11
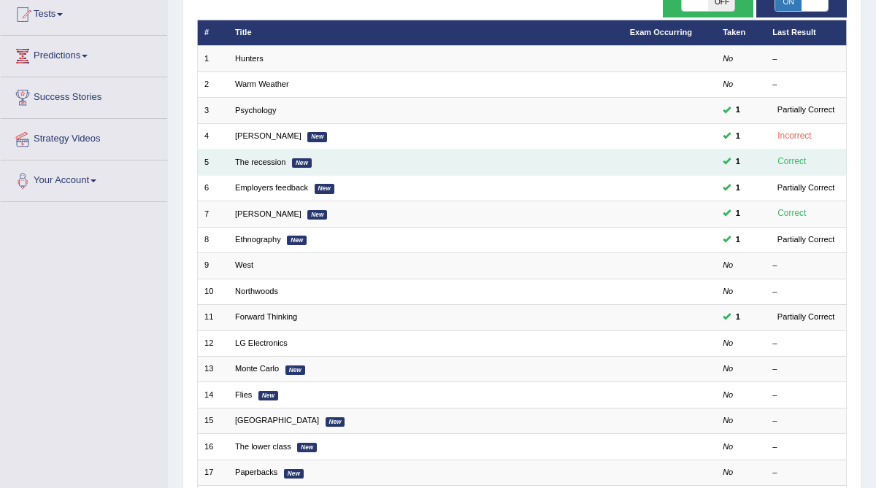
scroll to position [166, 0]
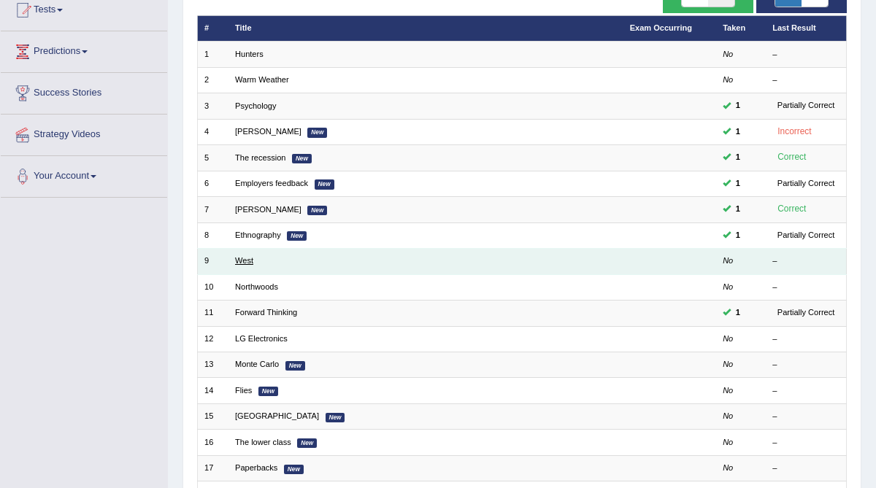
click at [244, 258] on link "West" at bounding box center [244, 260] width 18 height 9
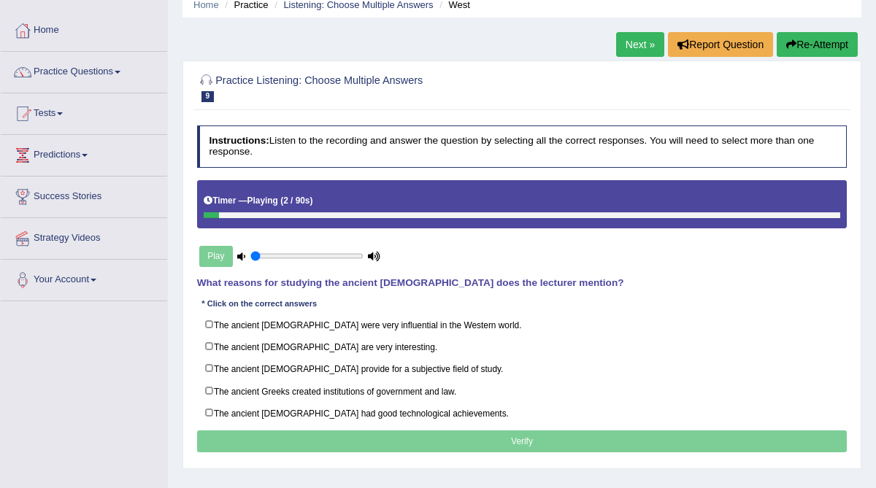
scroll to position [68, 0]
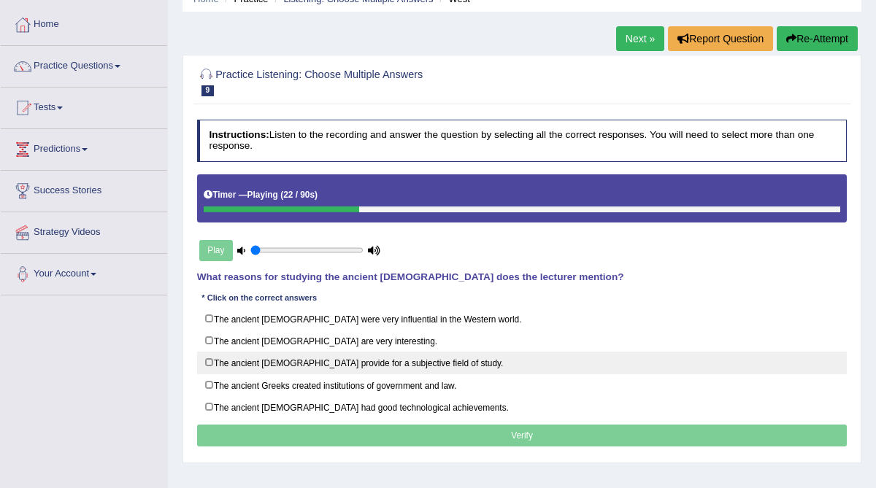
click at [211, 358] on label "The ancient [DEMOGRAPHIC_DATA] provide for a subjective field of study." at bounding box center [522, 363] width 650 height 23
checkbox input "true"
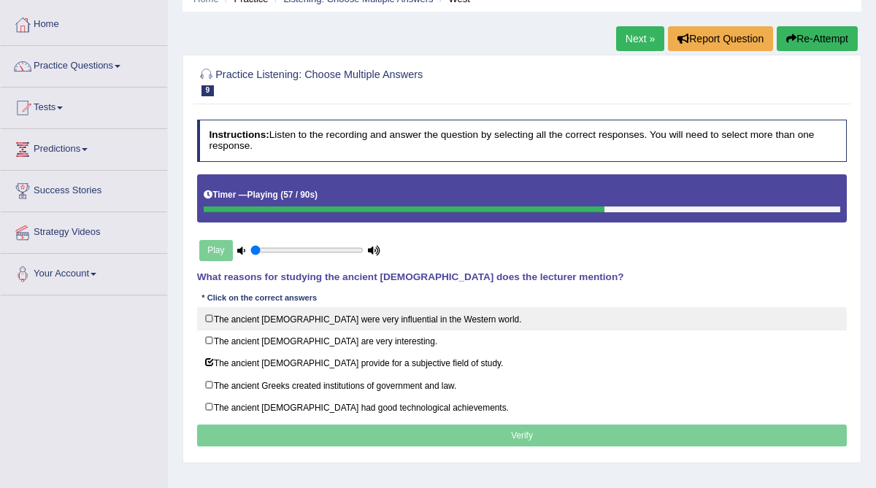
click at [209, 312] on label "The ancient Greeks were very influential in the Western world." at bounding box center [522, 318] width 650 height 23
checkbox input "true"
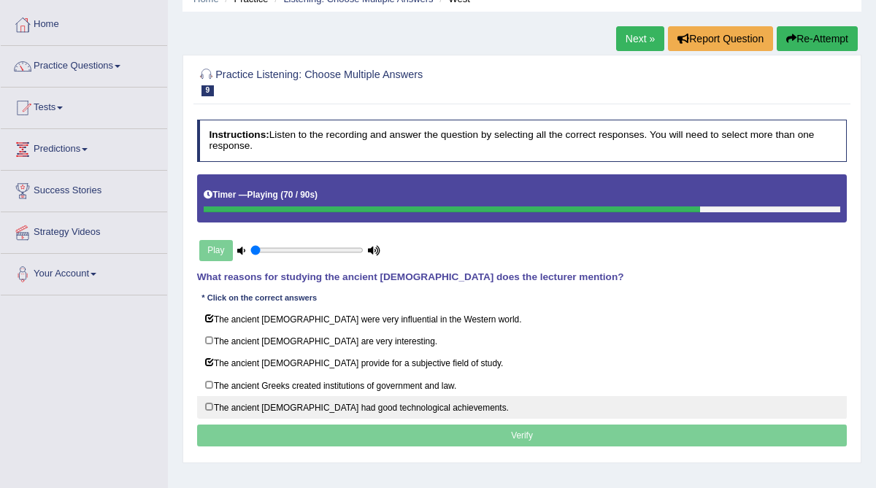
click at [211, 398] on label "The ancient Greeks had good technological achievements." at bounding box center [522, 407] width 650 height 23
checkbox input "true"
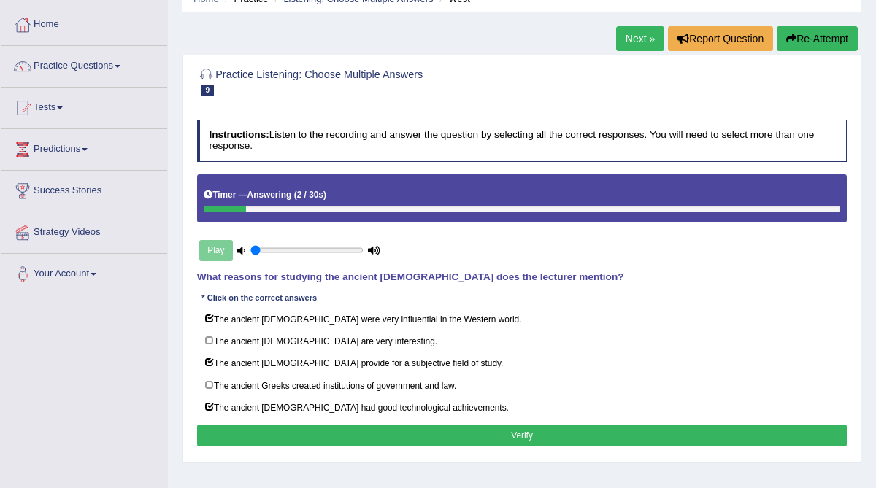
click at [250, 425] on button "Verify" at bounding box center [522, 435] width 650 height 21
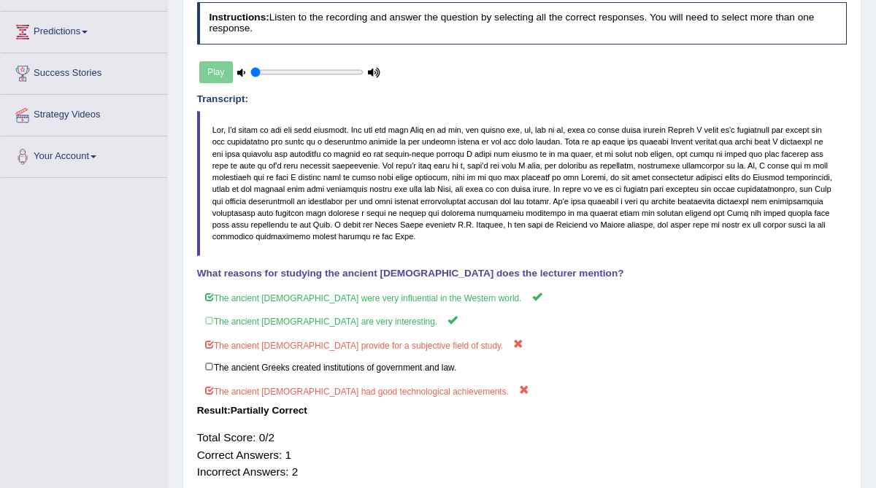
scroll to position [0, 0]
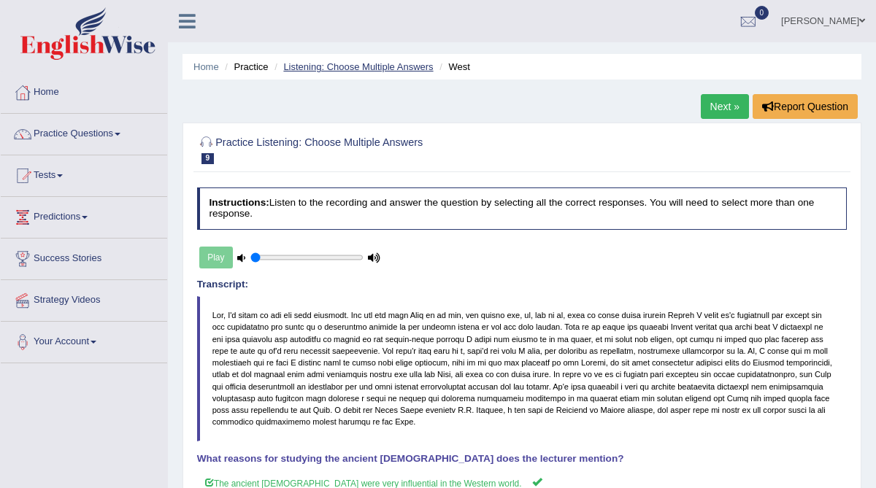
click at [381, 62] on link "Listening: Choose Multiple Answers" at bounding box center [358, 66] width 150 height 11
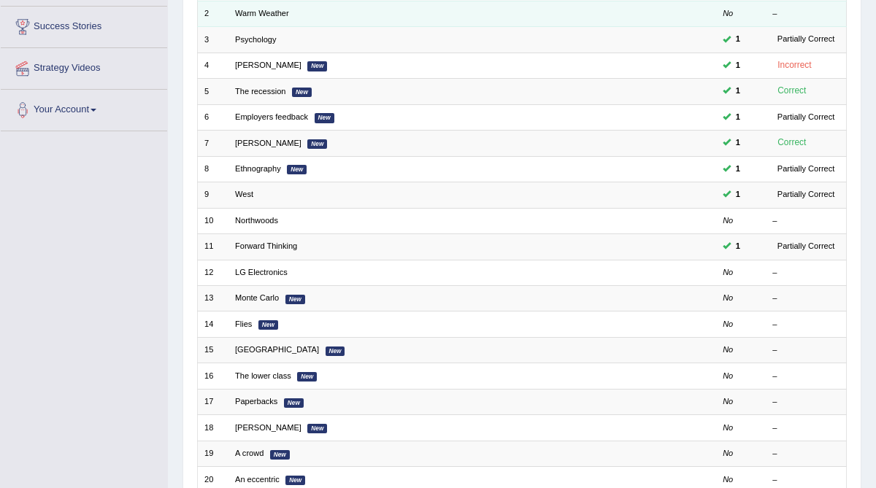
scroll to position [233, 0]
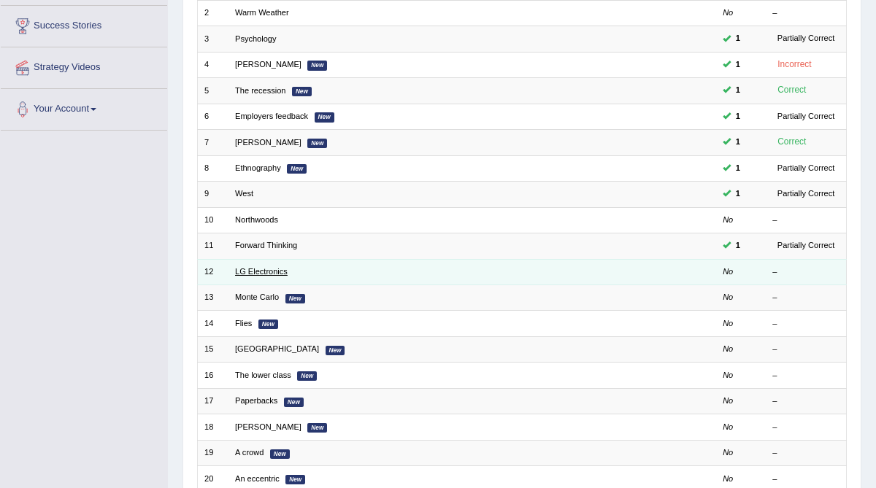
click at [258, 267] on link "LG Electronics" at bounding box center [261, 271] width 53 height 9
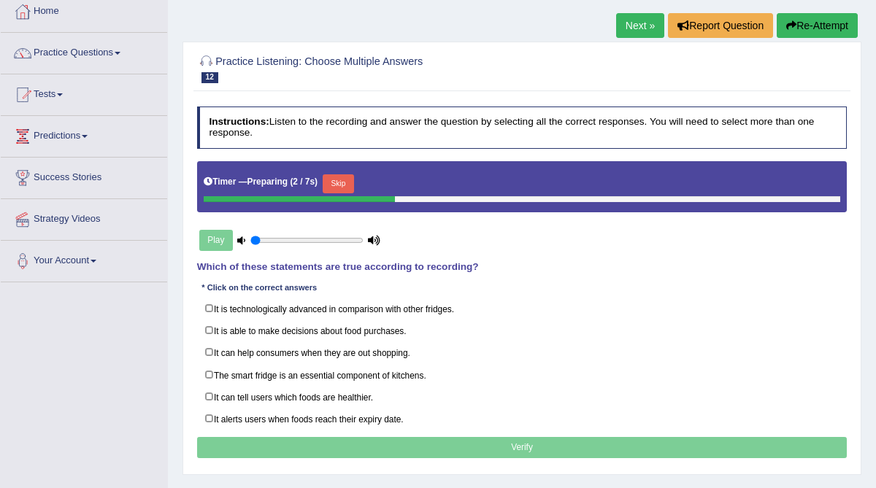
scroll to position [82, 0]
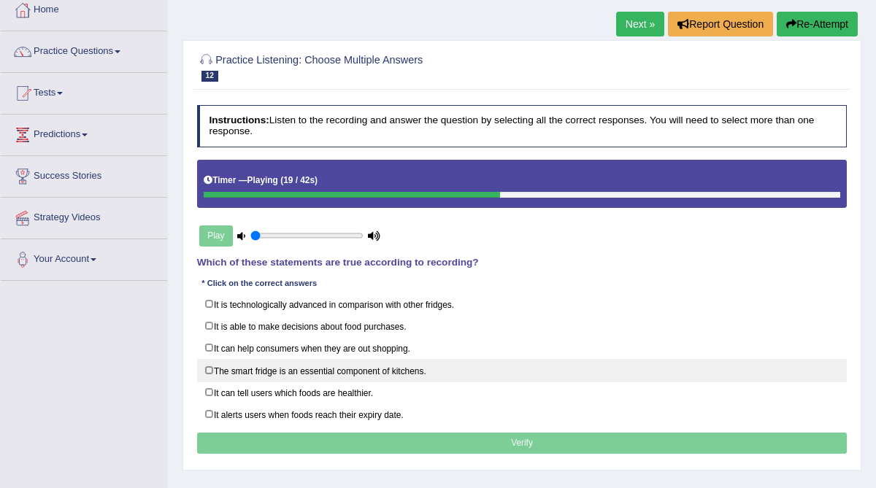
click at [206, 361] on label "The smart fridge is an essential component of kitchens." at bounding box center [522, 370] width 650 height 23
checkbox input "true"
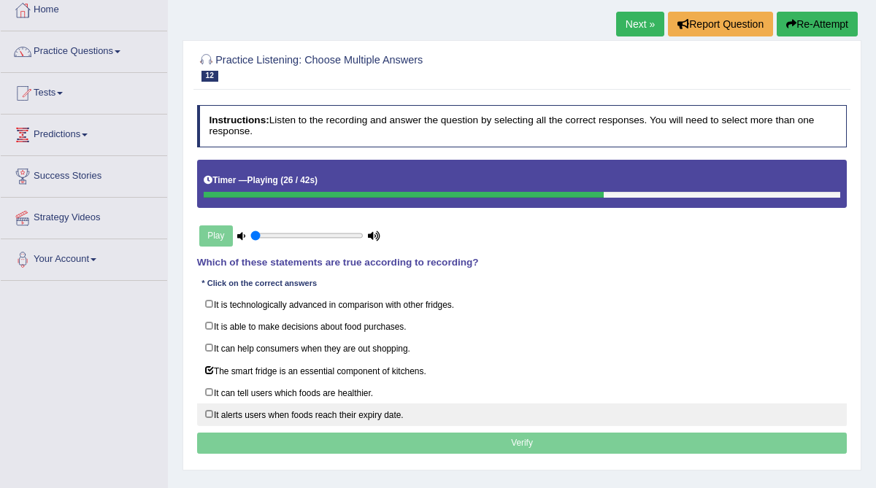
click at [204, 408] on label "It alerts users when foods reach their expiry date." at bounding box center [522, 414] width 650 height 23
checkbox input "true"
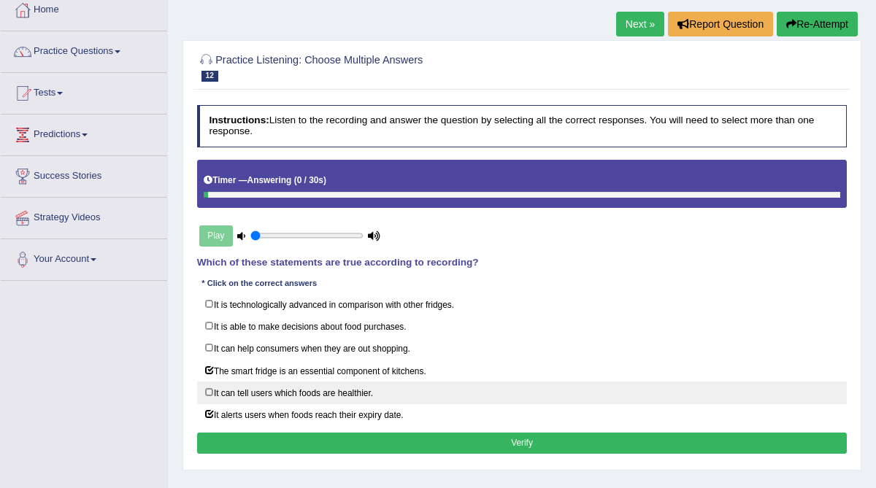
click at [206, 385] on label "It can tell users which foods are healthier." at bounding box center [522, 393] width 650 height 23
checkbox input "true"
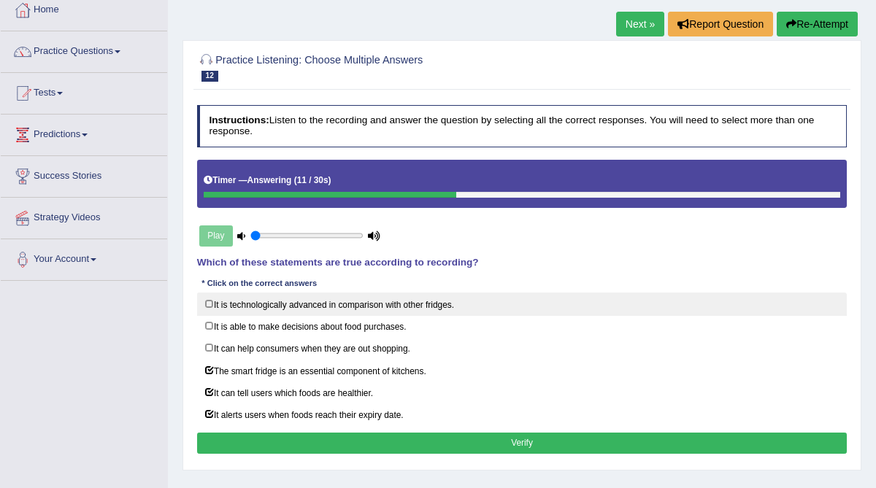
click at [207, 299] on label "It is technologically advanced in comparison with other fridges." at bounding box center [522, 304] width 650 height 23
checkbox input "true"
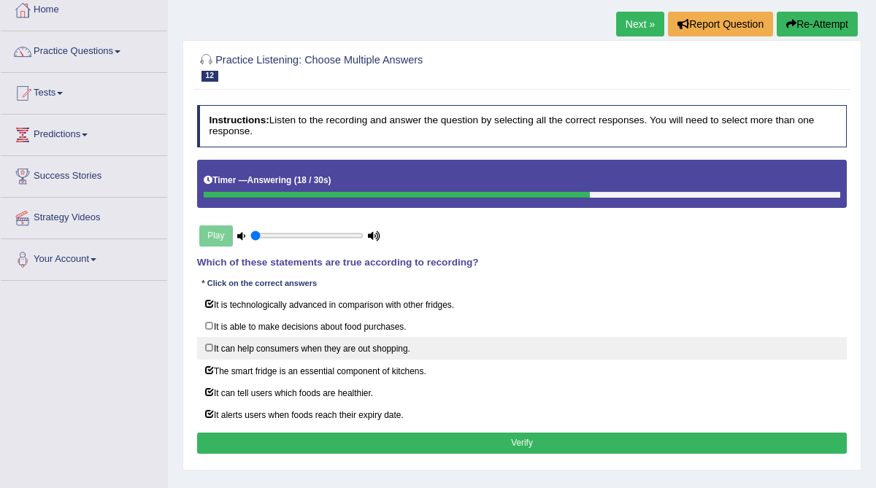
click at [208, 341] on label "It can help consumers when they are out shopping." at bounding box center [522, 348] width 650 height 23
checkbox input "true"
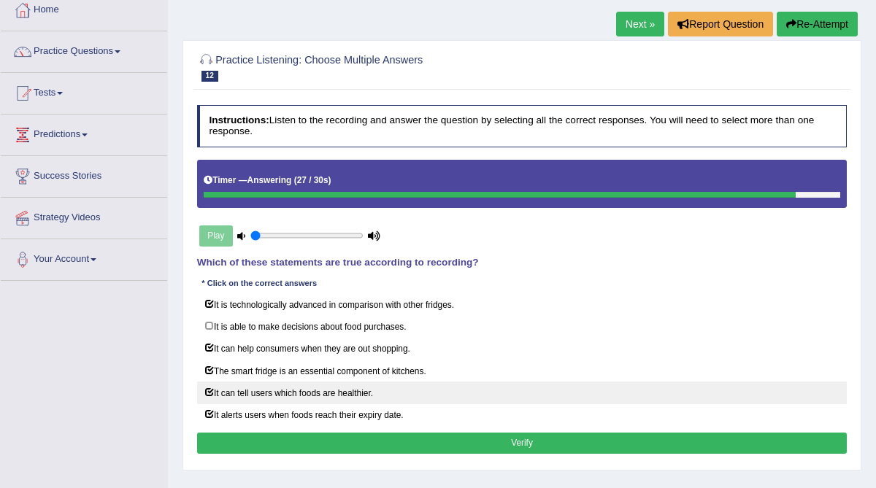
click at [206, 382] on label "It can tell users which foods are healthier." at bounding box center [522, 393] width 650 height 23
checkbox input "false"
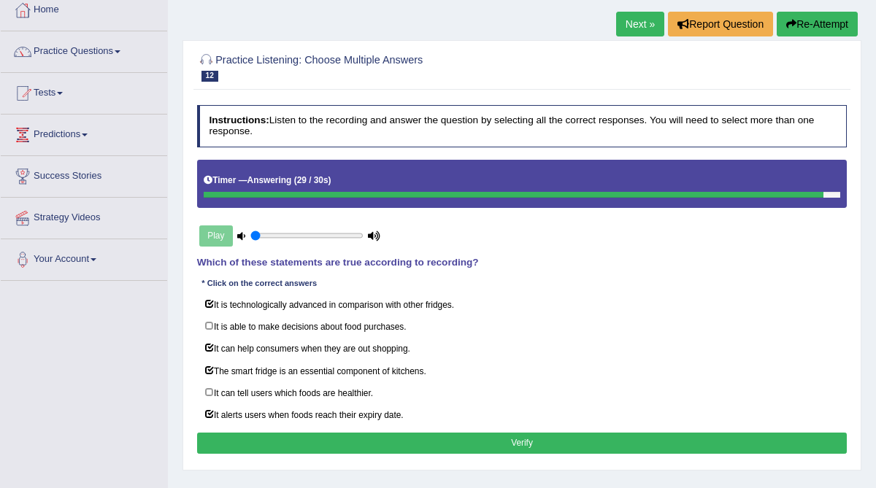
click at [247, 433] on button "Verify" at bounding box center [522, 443] width 650 height 21
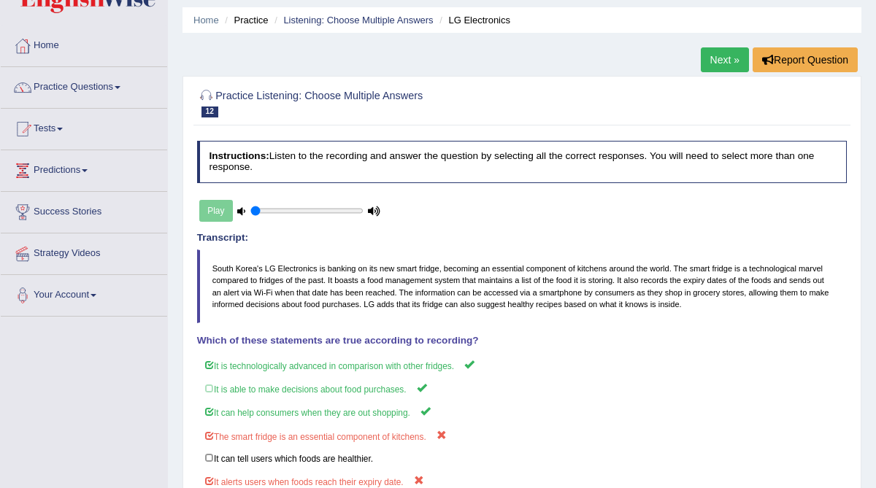
scroll to position [0, 0]
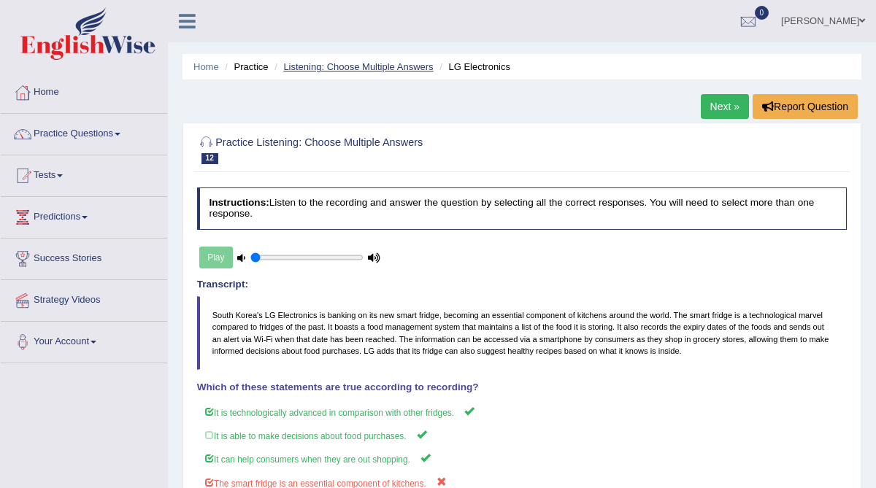
click at [352, 66] on link "Listening: Choose Multiple Answers" at bounding box center [358, 66] width 150 height 11
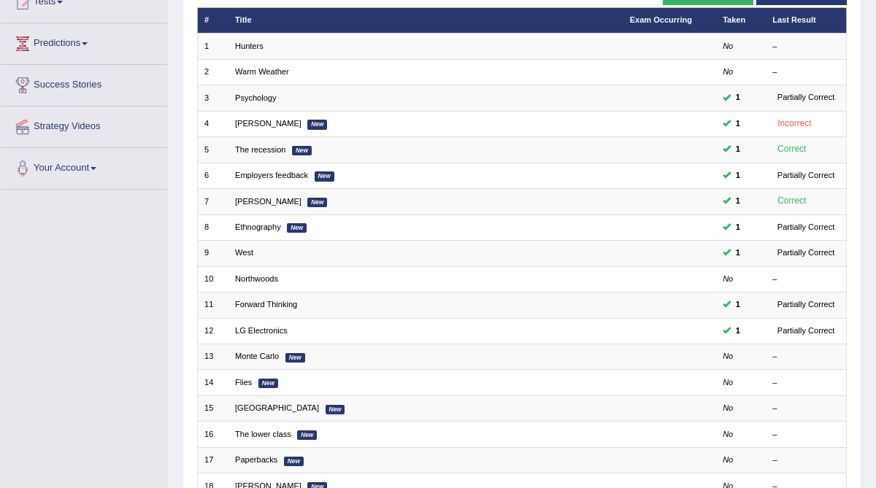
scroll to position [178, 0]
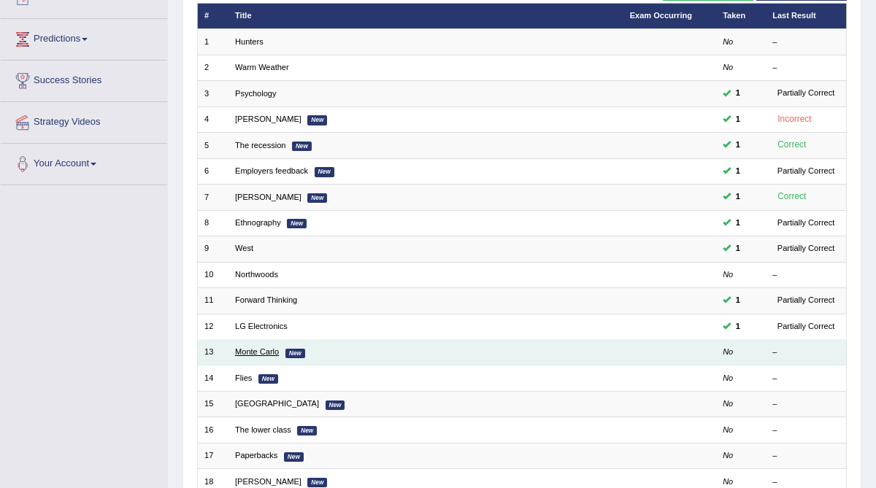
click at [255, 350] on link "Monte Carlo" at bounding box center [257, 351] width 44 height 9
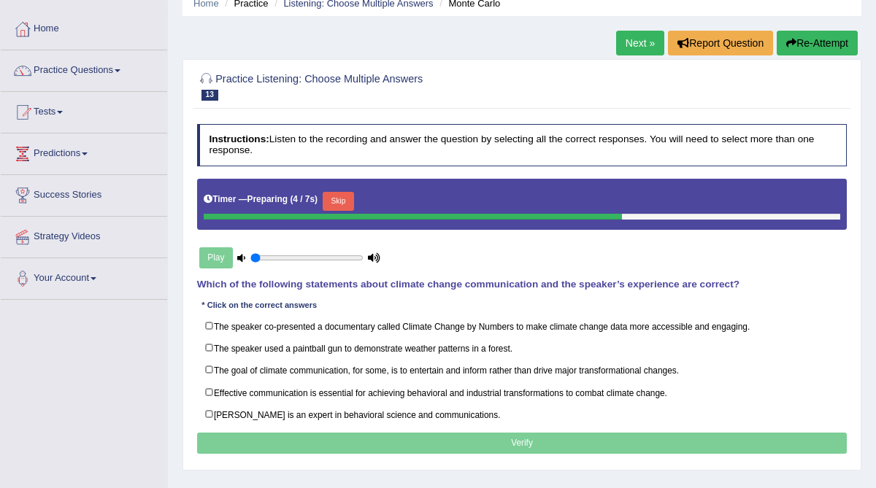
scroll to position [96, 0]
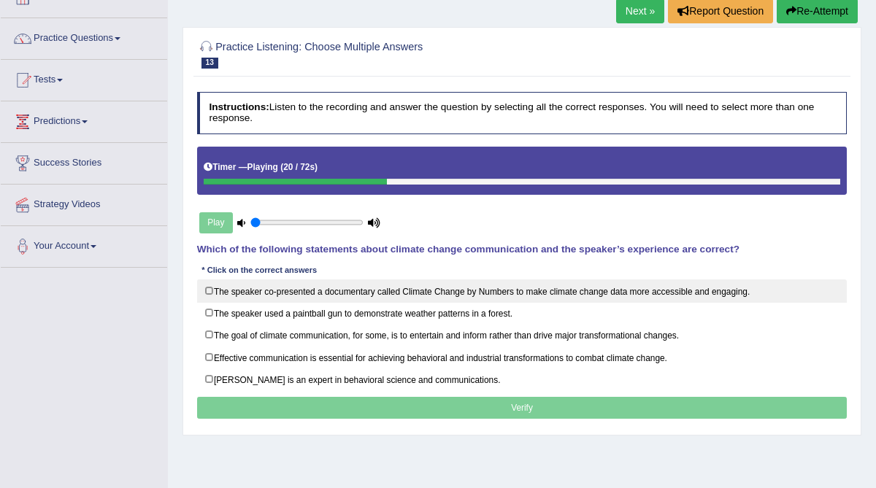
click at [212, 289] on label "The speaker co-presented a documentary called Climate Change by Numbers to make…" at bounding box center [522, 290] width 650 height 23
checkbox input "true"
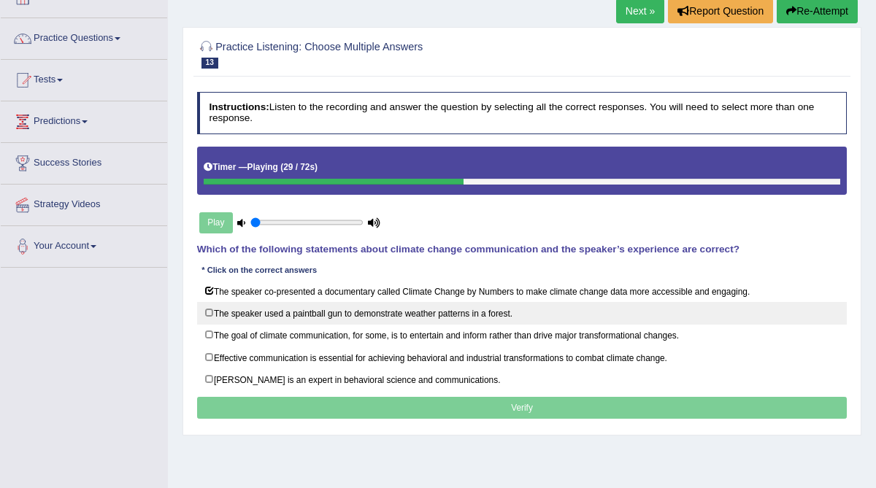
click at [212, 306] on label "The speaker used a paintball gun to demonstrate weather patterns in a forest." at bounding box center [522, 313] width 650 height 23
checkbox input "true"
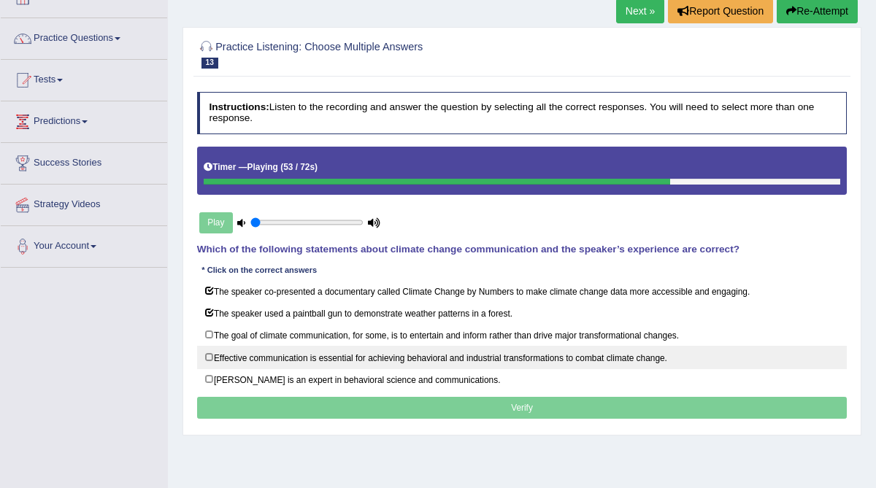
click at [209, 350] on label "Effective communication is essential for achieving behavioral and industrial tr…" at bounding box center [522, 357] width 650 height 23
checkbox input "true"
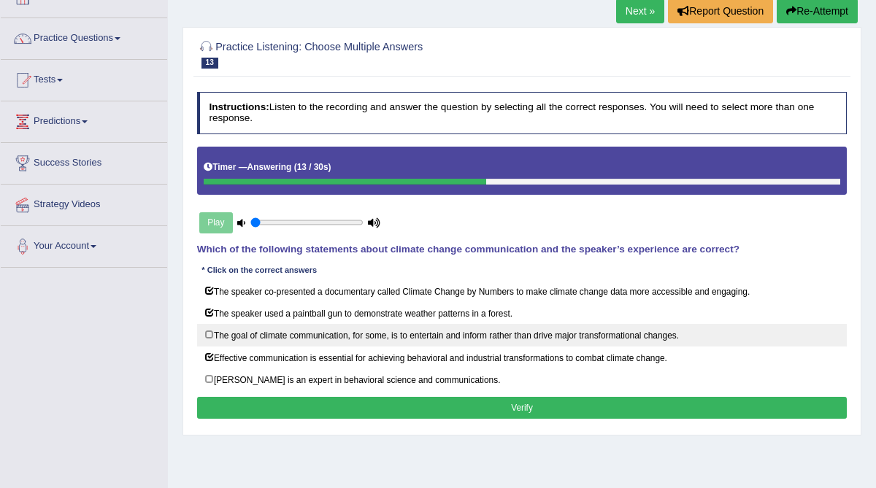
click at [206, 328] on label "The goal of climate communication, for some, is to entertain and inform rather …" at bounding box center [522, 335] width 650 height 23
checkbox input "true"
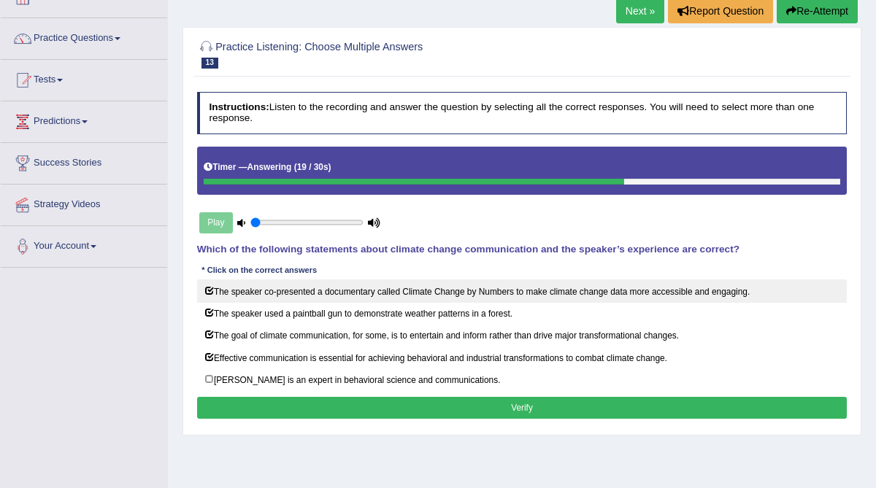
click at [208, 292] on label "The speaker co-presented a documentary called Climate Change by Numbers to make…" at bounding box center [522, 290] width 650 height 23
checkbox input "false"
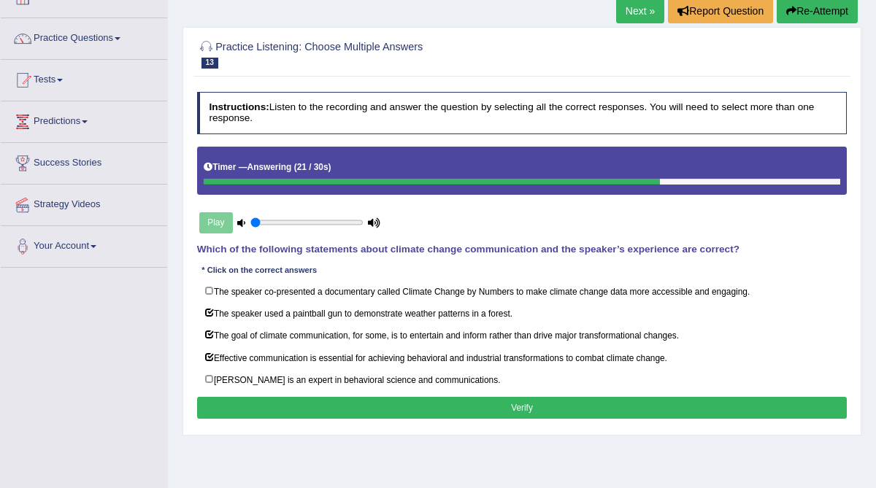
click at [270, 405] on button "Verify" at bounding box center [522, 407] width 650 height 21
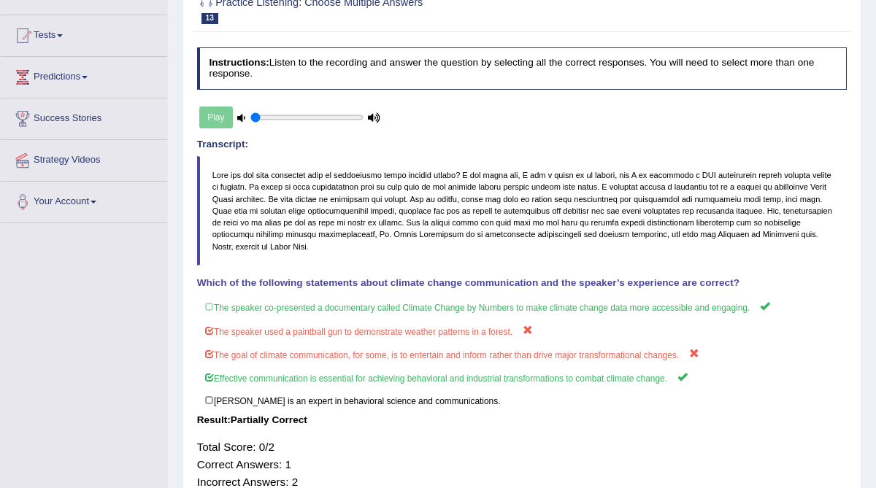
scroll to position [0, 0]
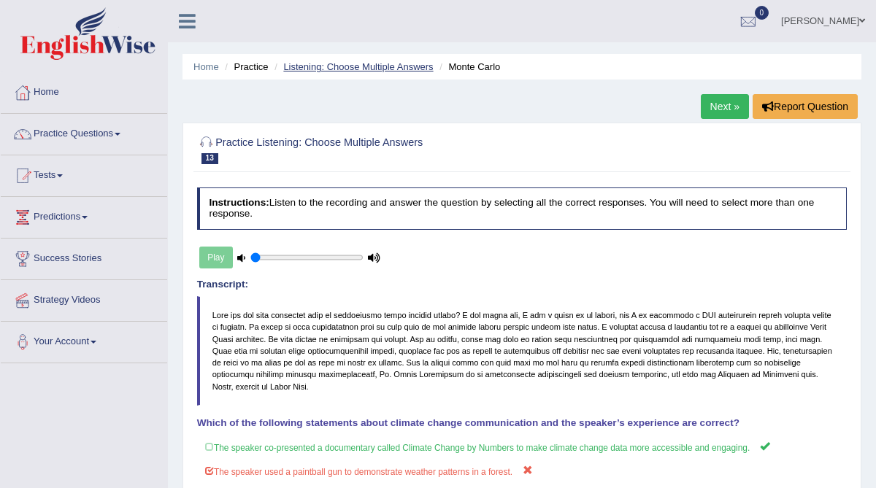
click at [376, 66] on link "Listening: Choose Multiple Answers" at bounding box center [358, 66] width 150 height 11
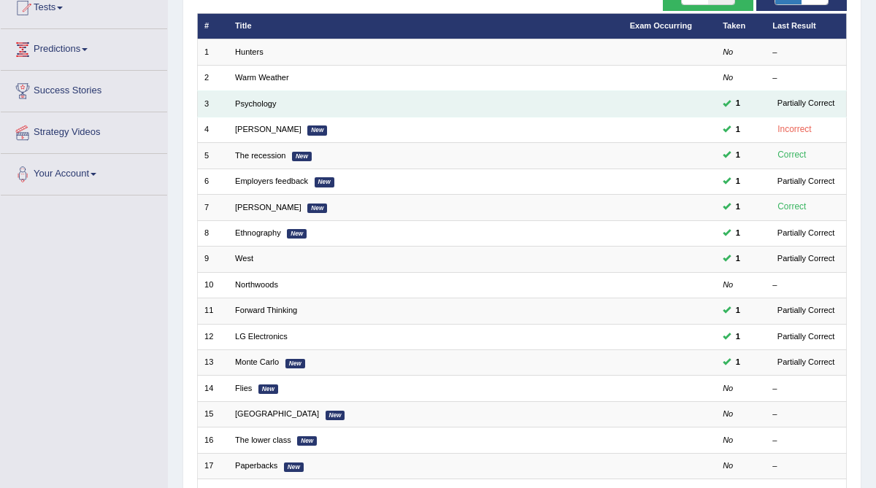
scroll to position [181, 0]
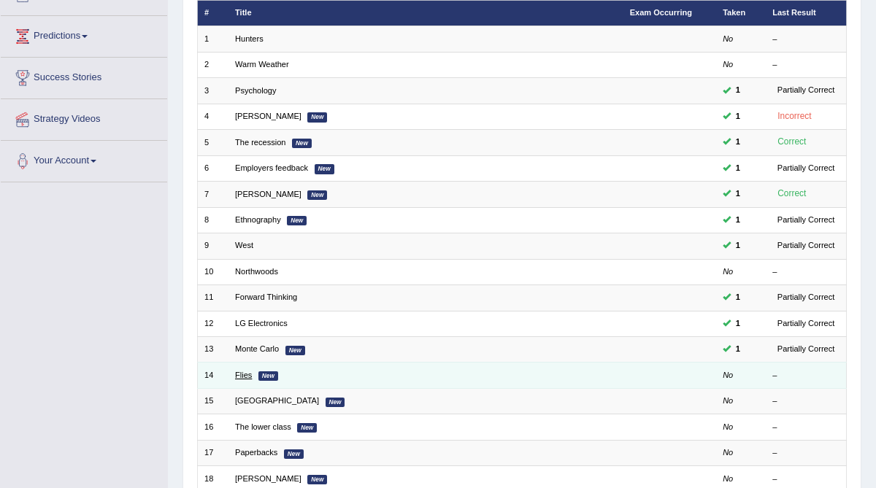
click at [247, 371] on link "Flies" at bounding box center [243, 375] width 17 height 9
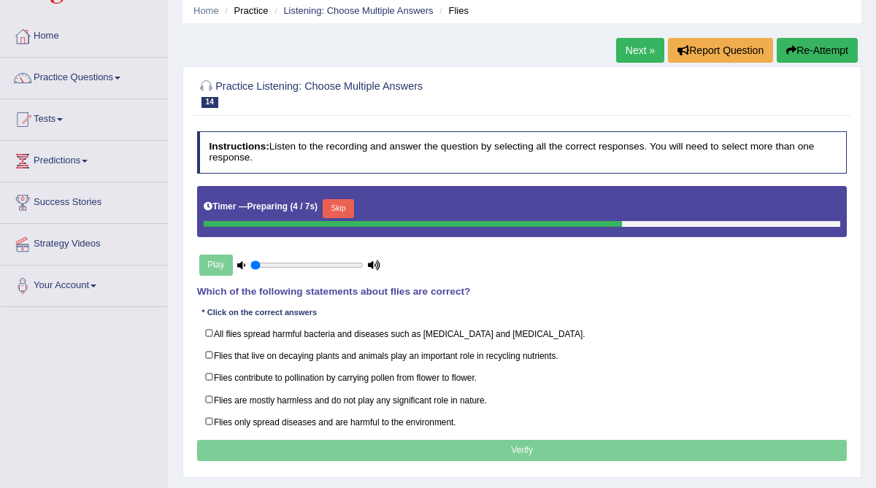
scroll to position [64, 0]
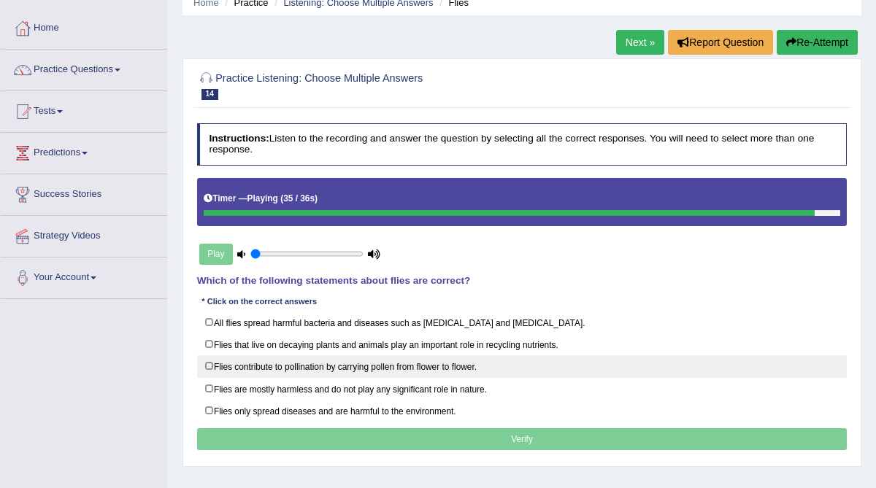
click at [412, 365] on label "Flies contribute to pollination by carrying pollen from flower to flower." at bounding box center [522, 366] width 650 height 23
checkbox input "true"
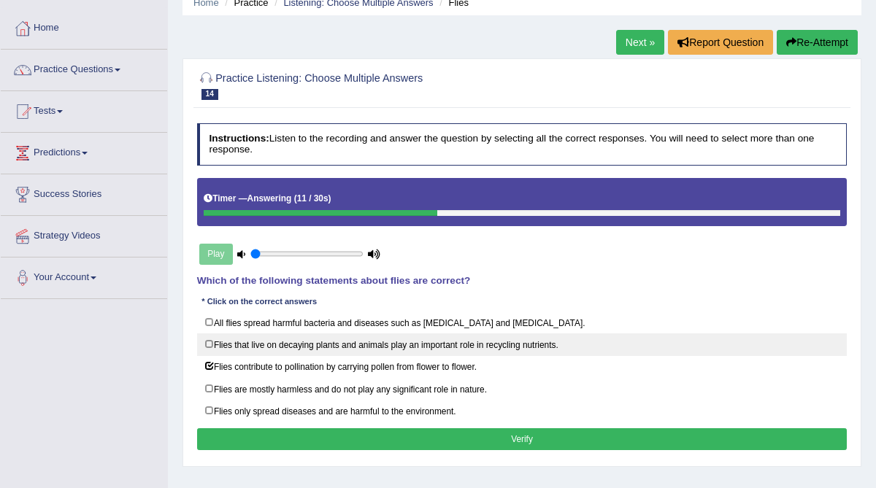
click at [211, 340] on label "Flies that live on decaying plants and animals play an important role in recycl…" at bounding box center [522, 344] width 650 height 23
checkbox input "true"
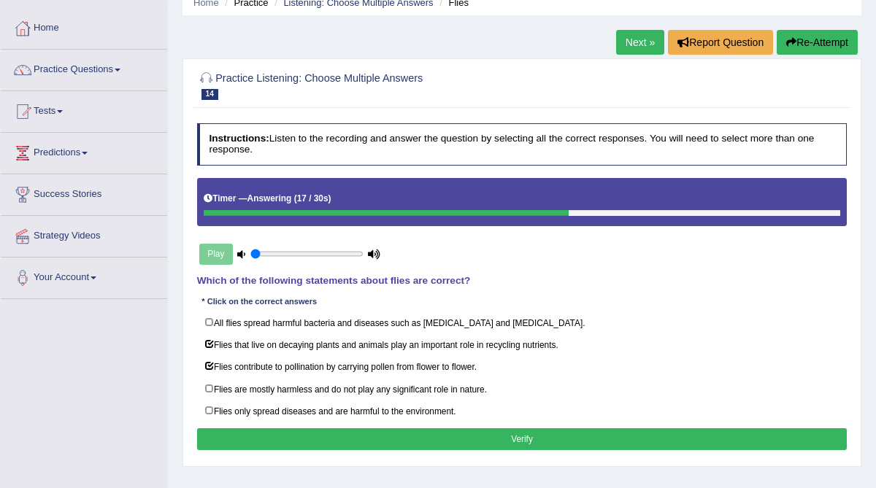
click at [228, 431] on button "Verify" at bounding box center [522, 438] width 650 height 21
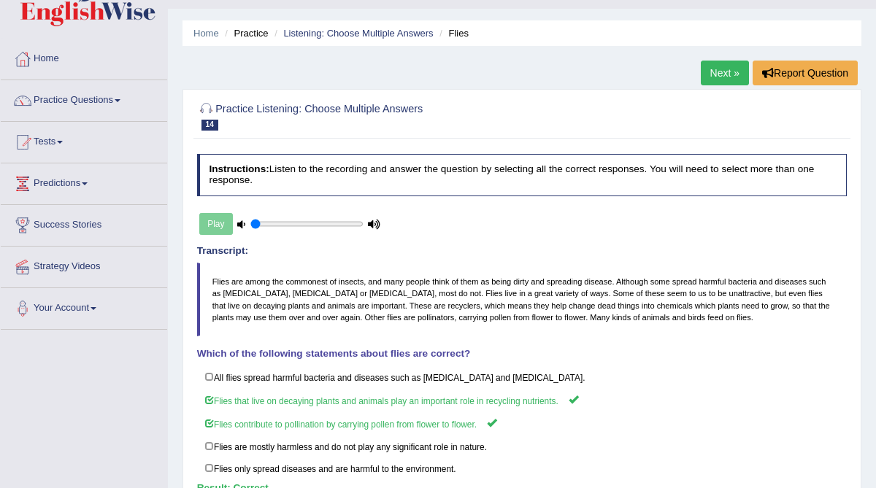
scroll to position [0, 0]
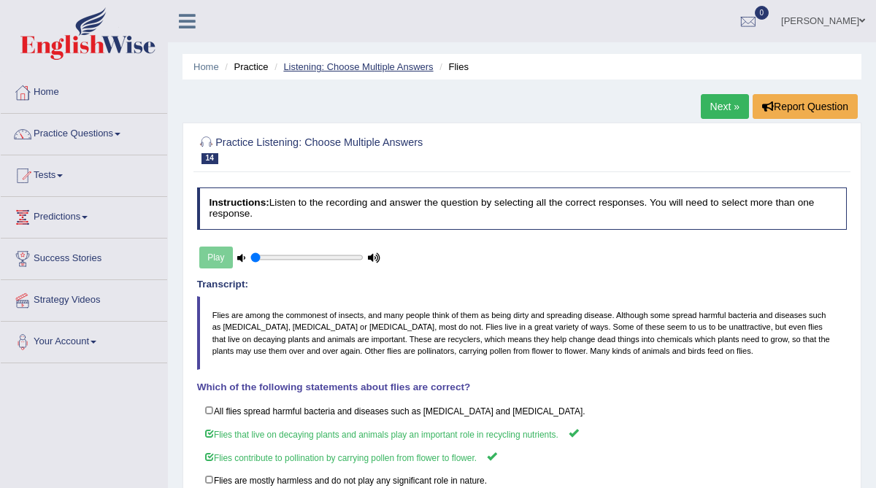
click at [387, 67] on link "Listening: Choose Multiple Answers" at bounding box center [358, 66] width 150 height 11
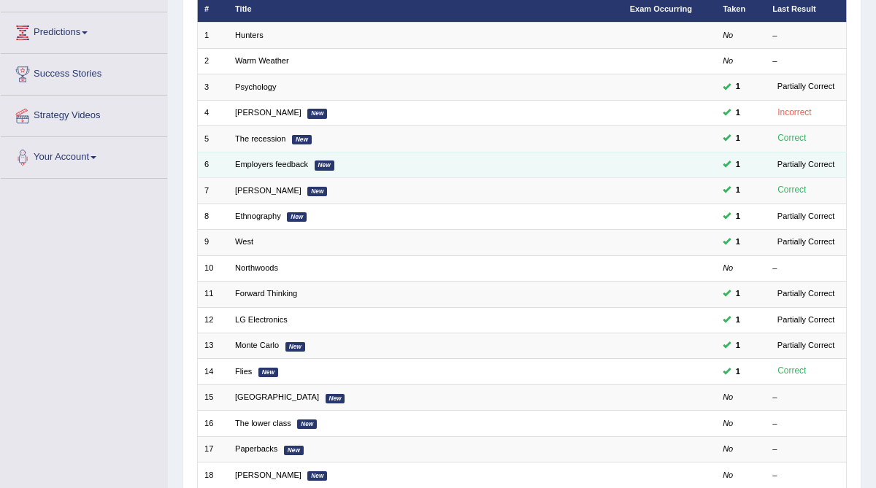
scroll to position [201, 0]
